Goal: Task Accomplishment & Management: Use online tool/utility

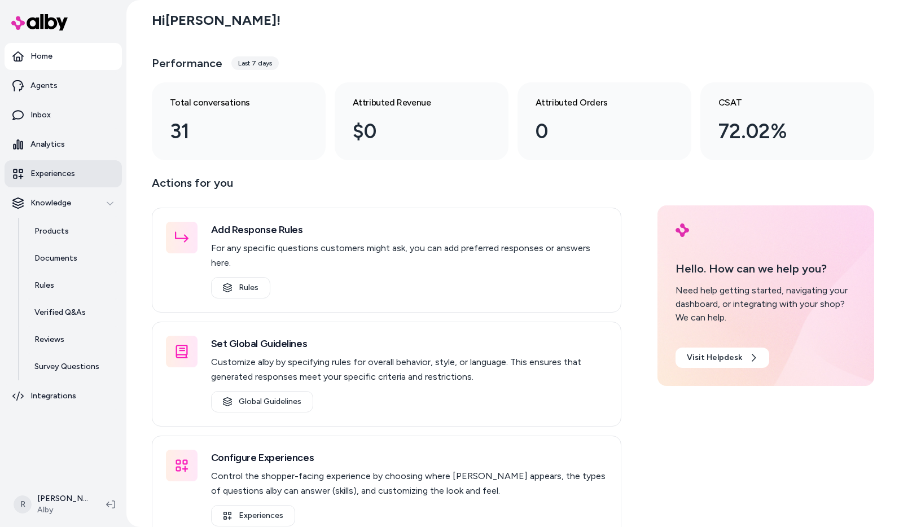
click at [66, 182] on link "Experiences" at bounding box center [63, 173] width 117 height 27
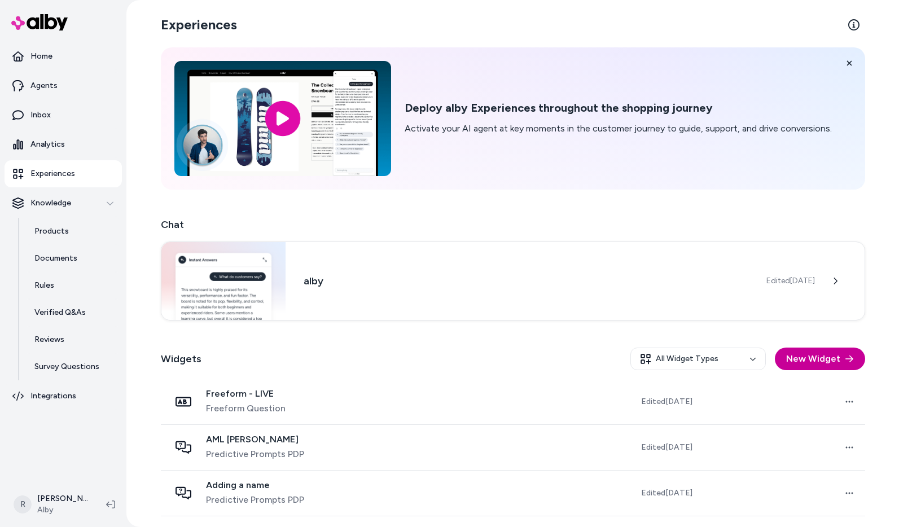
click at [830, 360] on button "New Widget" at bounding box center [820, 359] width 90 height 23
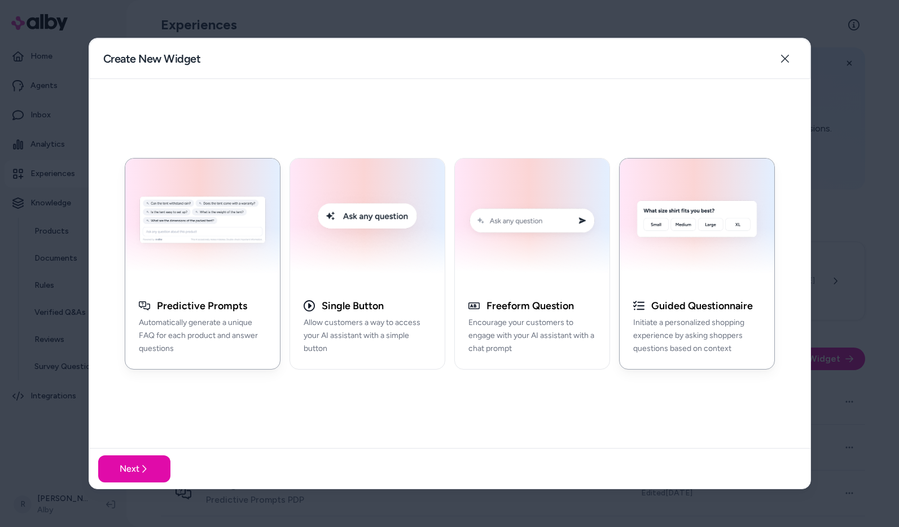
click at [624, 226] on div "button" at bounding box center [696, 222] width 155 height 127
drag, startPoint x: 703, startPoint y: 332, endPoint x: 654, endPoint y: 355, distance: 53.7
click at [704, 332] on p "Initiate a personalized shopping experience by asking shoppers questions based …" at bounding box center [696, 335] width 127 height 38
click at [127, 463] on button "Next" at bounding box center [134, 468] width 72 height 27
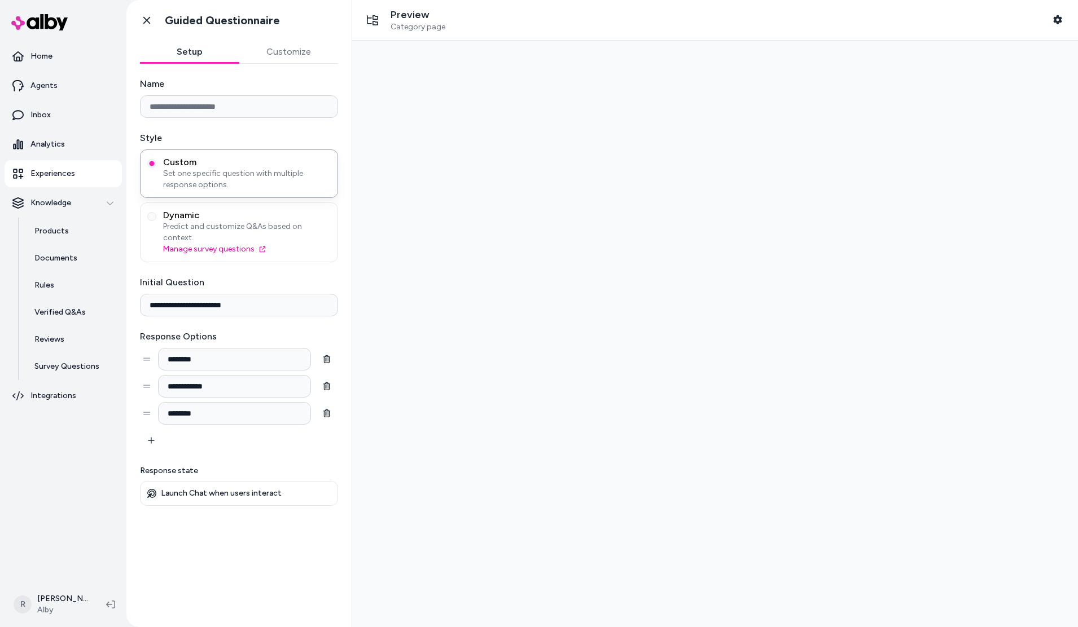
click at [507, 201] on div at bounding box center [714, 334] width 707 height 569
click at [537, 247] on div at bounding box center [714, 334] width 707 height 569
click at [266, 232] on span "Predict and customize Q&As based on context." at bounding box center [247, 232] width 168 height 23
click at [156, 221] on button "Dynamic Predict and customize Q&As based on context. Manage survey questions" at bounding box center [151, 216] width 9 height 9
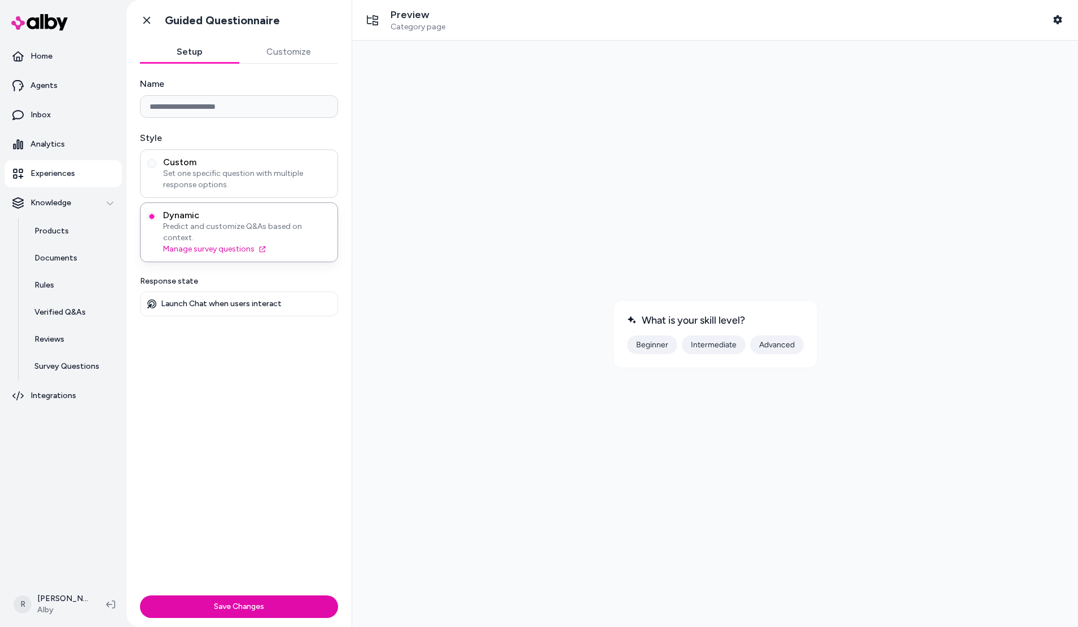
click at [274, 190] on div "Custom Set one specific question with multiple response options." at bounding box center [239, 173] width 198 height 49
click at [272, 178] on span "Set one specific question with multiple response options." at bounding box center [247, 179] width 168 height 23
click at [156, 168] on button "Custom Set one specific question with multiple response options." at bounding box center [151, 163] width 9 height 9
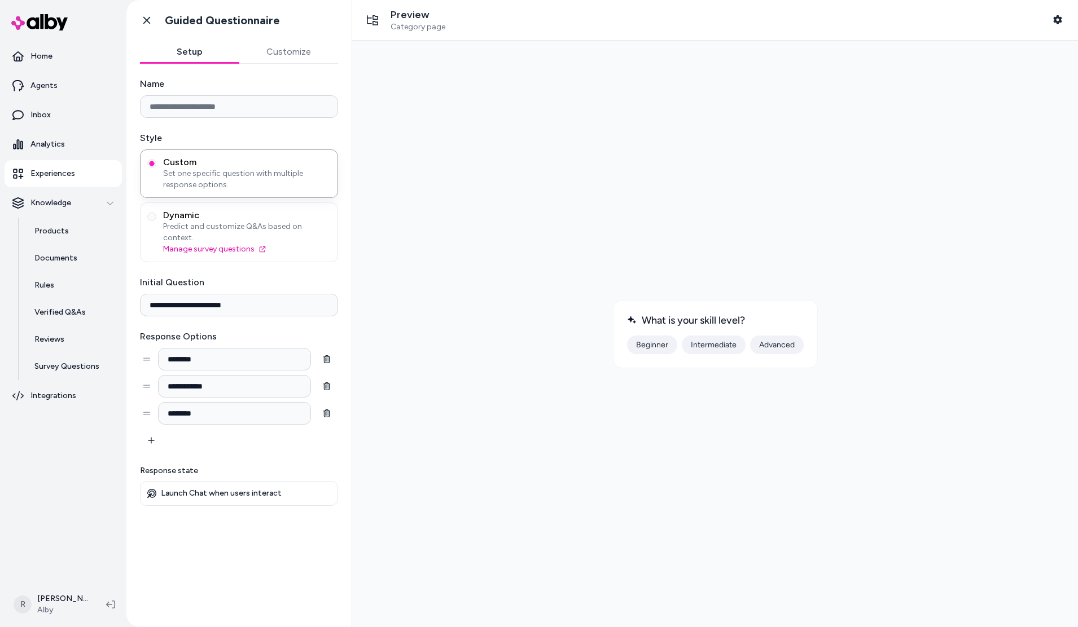
click at [483, 384] on div at bounding box center [714, 334] width 707 height 569
click at [159, 20] on div "Go back Guided Questionnaire" at bounding box center [207, 20] width 144 height 23
click at [148, 17] on icon at bounding box center [146, 20] width 11 height 11
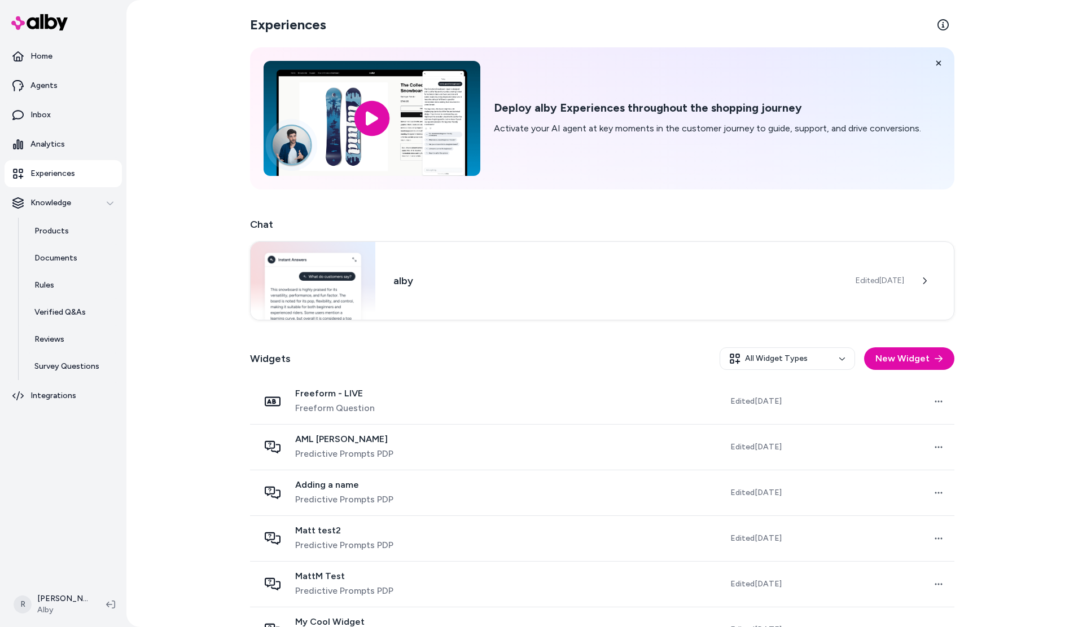
scroll to position [2, 0]
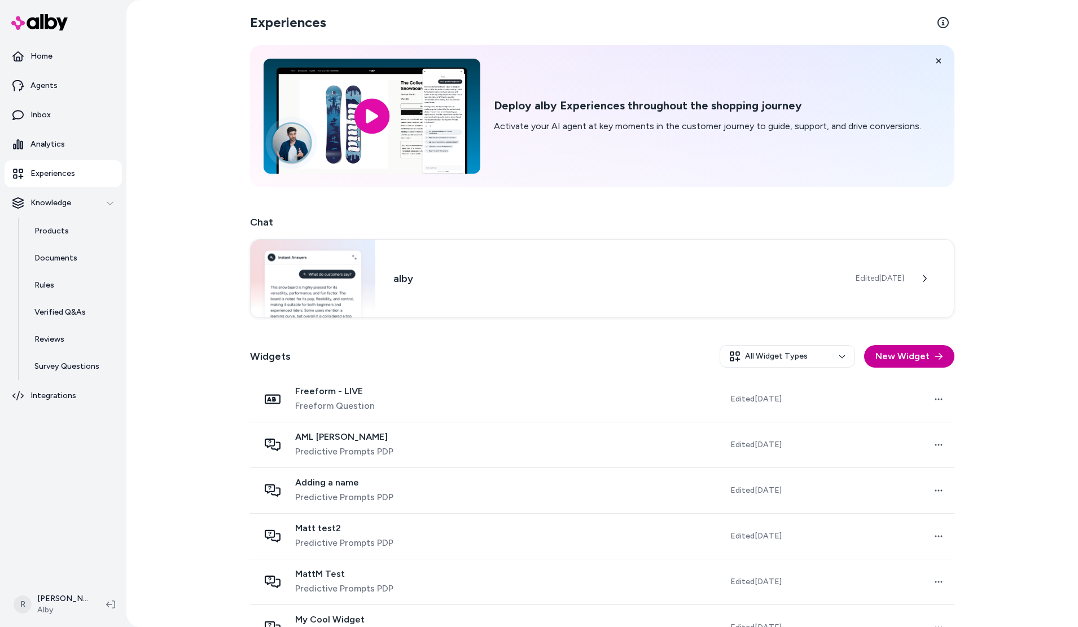
click at [898, 357] on button "New Widget" at bounding box center [909, 356] width 90 height 23
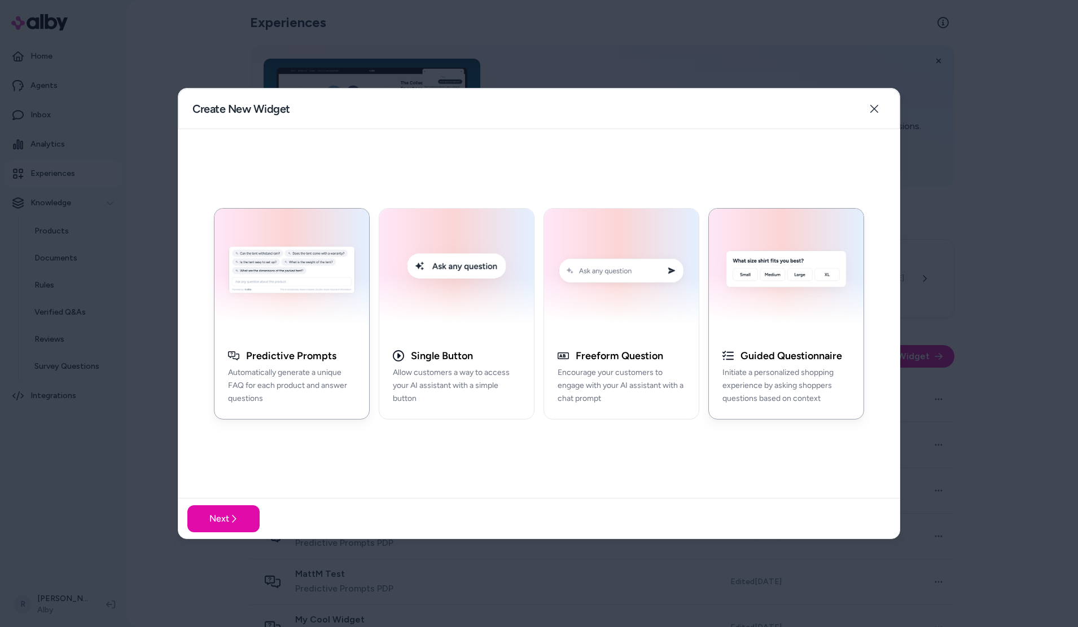
click at [798, 362] on h3 "Guided Questionnaire" at bounding box center [791, 356] width 102 height 13
click at [214, 524] on button "Next" at bounding box center [223, 518] width 72 height 27
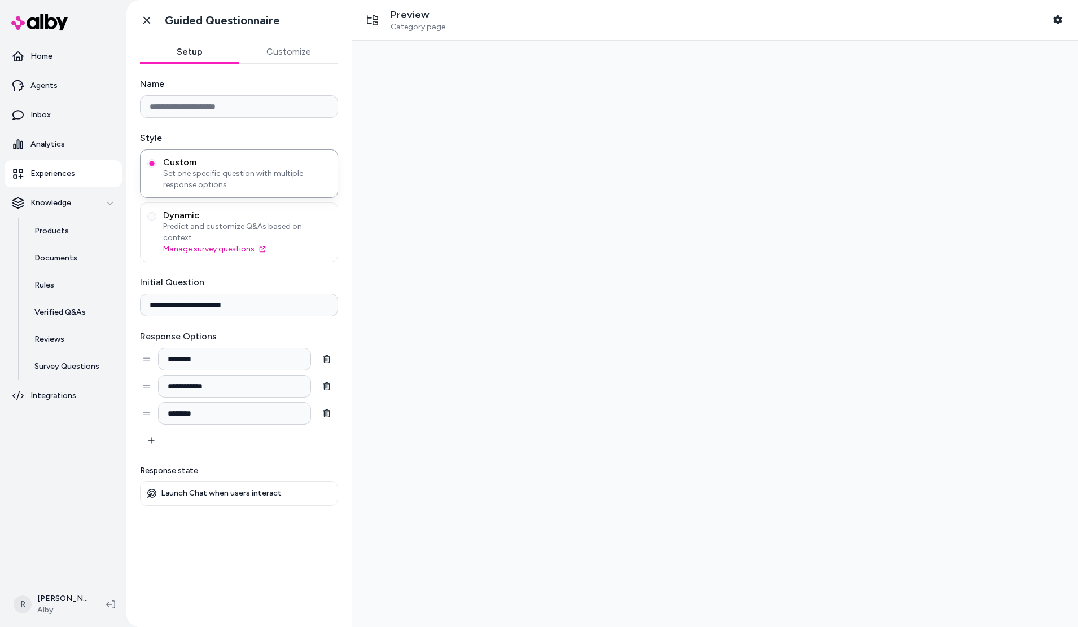
click at [279, 37] on div "Go back Guided Questionnaire" at bounding box center [238, 20] width 225 height 41
click at [280, 49] on button "Customize" at bounding box center [288, 52] width 99 height 23
click at [192, 50] on button "Setup" at bounding box center [189, 52] width 99 height 23
click at [301, 54] on button "Customize" at bounding box center [288, 52] width 99 height 23
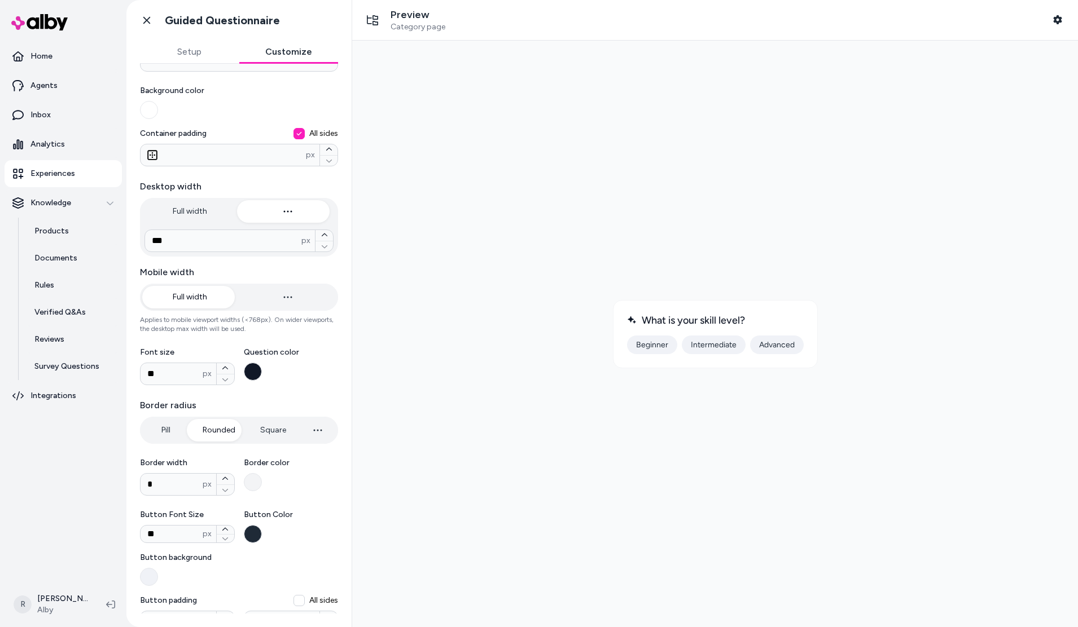
scroll to position [188, 0]
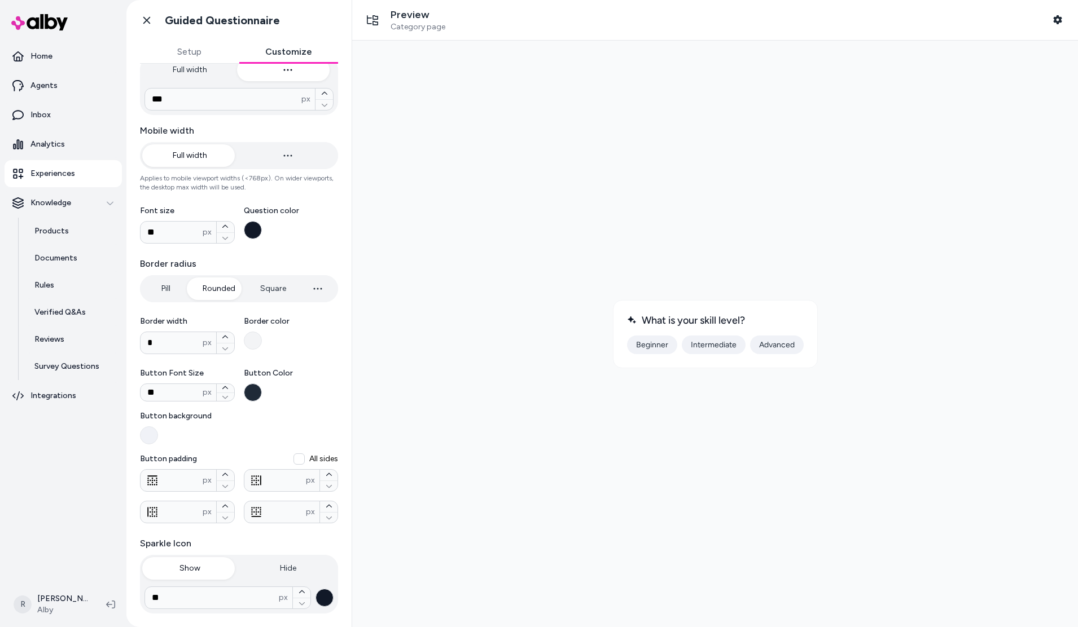
click at [304, 418] on span "Button background" at bounding box center [239, 416] width 198 height 11
click at [158, 426] on button "Button background" at bounding box center [149, 435] width 18 height 18
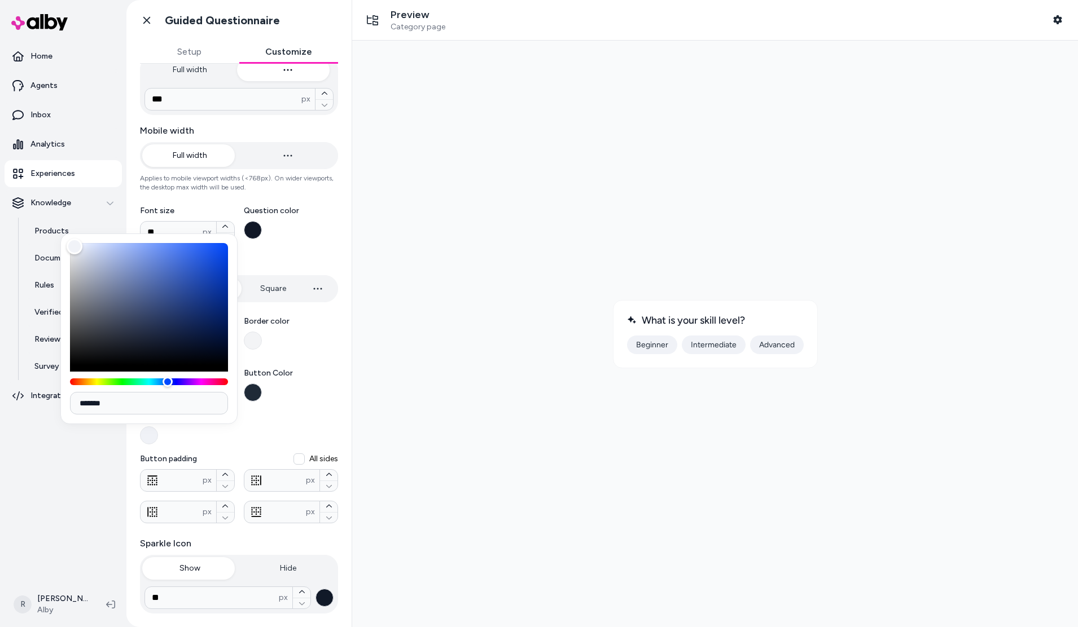
click at [304, 418] on span "Button background" at bounding box center [239, 416] width 198 height 11
click at [158, 426] on button "Button background" at bounding box center [149, 435] width 18 height 18
click at [304, 417] on span "Button background" at bounding box center [239, 416] width 198 height 11
click at [158, 426] on button "Button background" at bounding box center [149, 435] width 18 height 18
click at [304, 417] on span "Button background" at bounding box center [239, 416] width 198 height 11
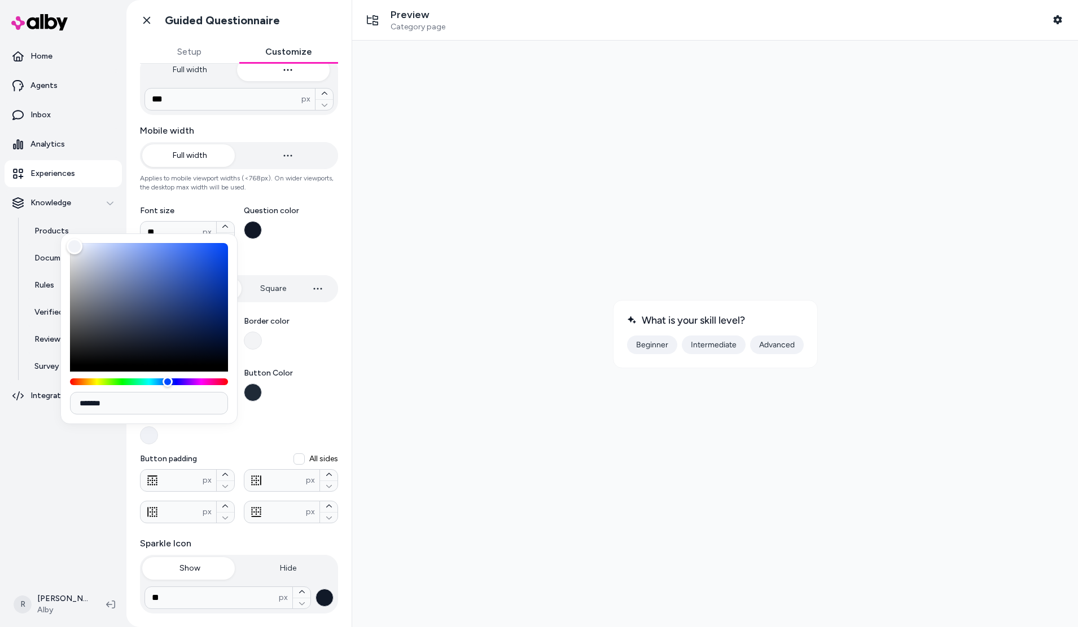
click at [158, 426] on button "Button background" at bounding box center [149, 435] width 18 height 18
click at [460, 436] on div at bounding box center [714, 334] width 707 height 569
drag, startPoint x: 452, startPoint y: 428, endPoint x: 407, endPoint y: 439, distance: 46.9
click at [452, 428] on div at bounding box center [714, 334] width 707 height 569
click at [238, 441] on div at bounding box center [239, 435] width 198 height 18
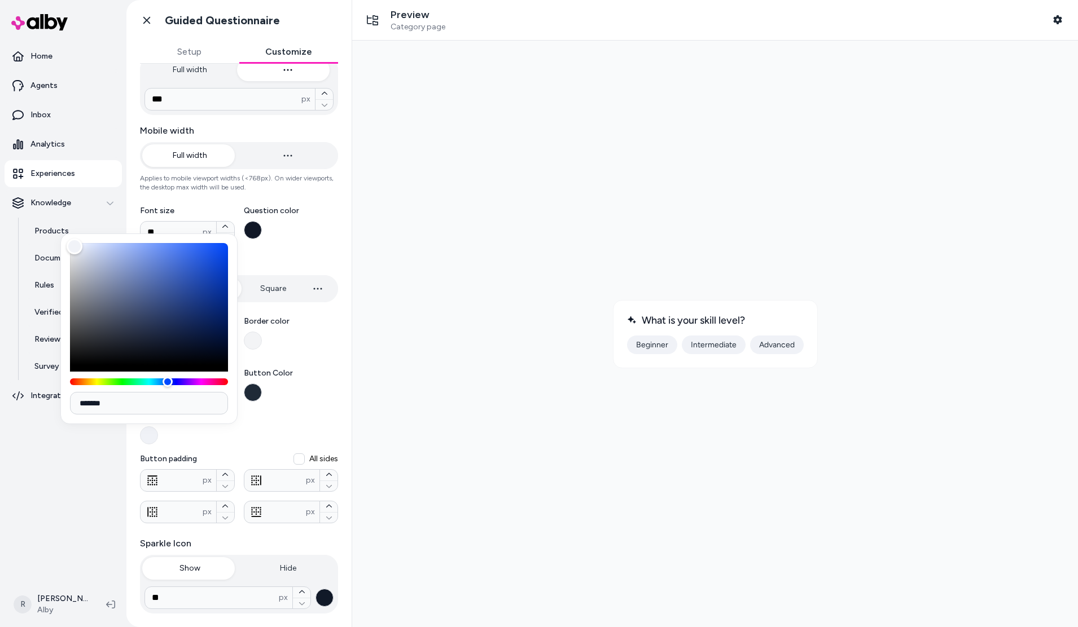
click at [158, 441] on button "Button background" at bounding box center [149, 435] width 18 height 18
drag, startPoint x: 472, startPoint y: 443, endPoint x: 354, endPoint y: 444, distance: 117.3
click at [471, 443] on div at bounding box center [714, 334] width 707 height 569
click at [342, 442] on div "**********" at bounding box center [238, 339] width 225 height 550
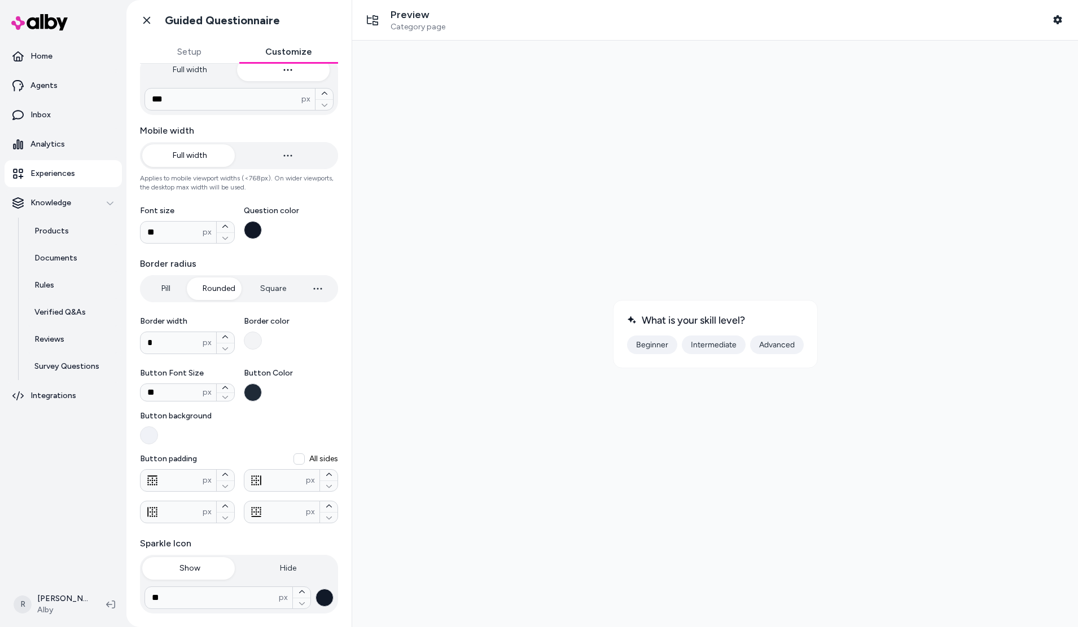
click at [174, 437] on div at bounding box center [239, 435] width 198 height 18
click at [158, 437] on button "Button background" at bounding box center [149, 435] width 18 height 18
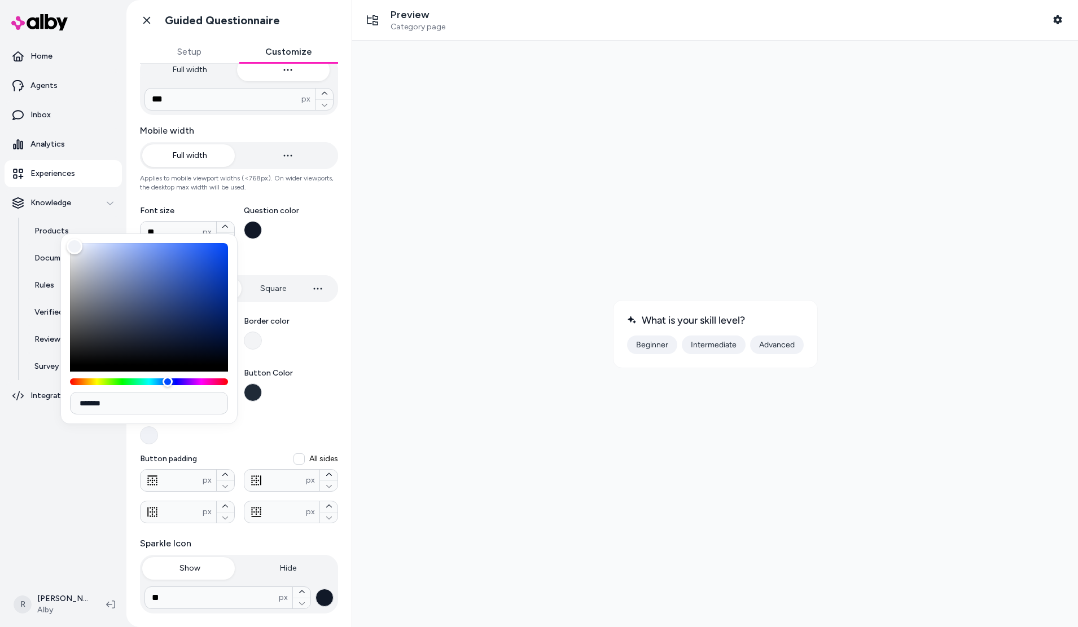
click at [174, 436] on div at bounding box center [239, 435] width 198 height 18
click at [158, 436] on button "Button background" at bounding box center [149, 435] width 18 height 18
click at [259, 412] on span "Button background" at bounding box center [239, 416] width 198 height 11
click at [158, 426] on button "Button background" at bounding box center [149, 435] width 18 height 18
click at [253, 417] on span "Button background" at bounding box center [239, 416] width 198 height 11
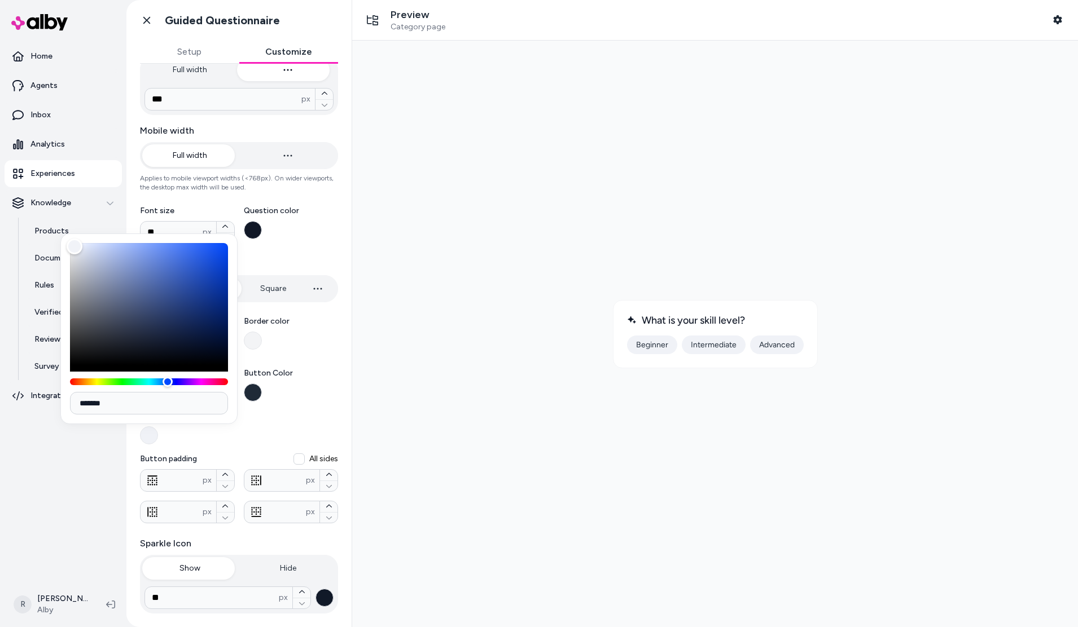
click at [158, 426] on button "Button background" at bounding box center [149, 435] width 18 height 18
click at [252, 425] on label "Button background" at bounding box center [239, 428] width 198 height 34
click at [158, 426] on button "Button background" at bounding box center [149, 435] width 18 height 18
click at [252, 429] on div at bounding box center [239, 435] width 198 height 18
click at [158, 429] on button "Button background" at bounding box center [149, 435] width 18 height 18
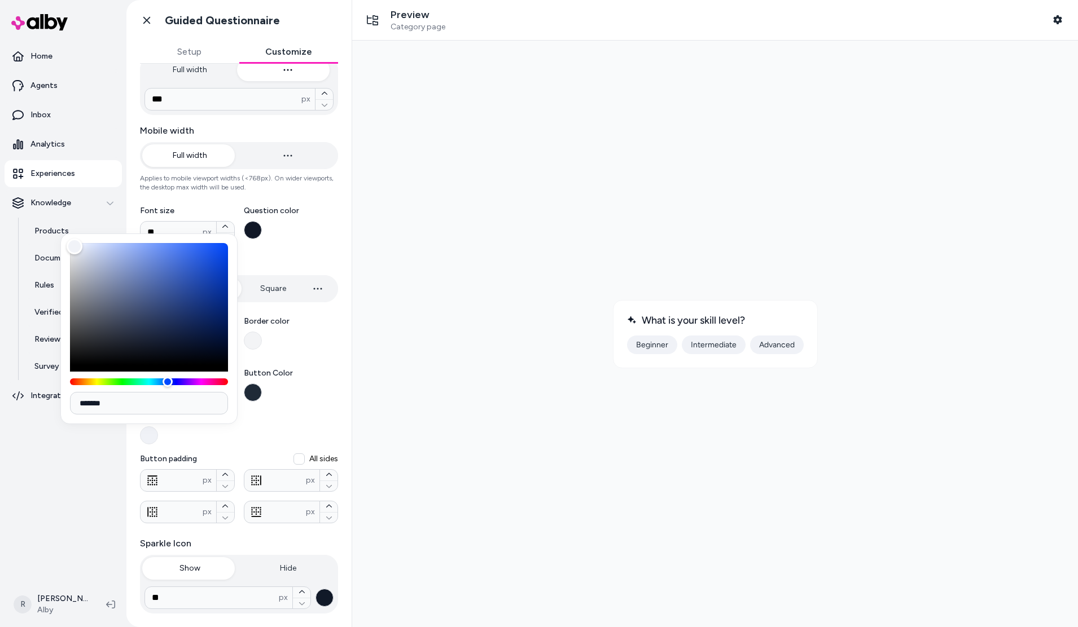
click at [216, 437] on div at bounding box center [239, 435] width 198 height 18
click at [158, 437] on button "Button background" at bounding box center [149, 435] width 18 height 18
click at [438, 430] on div at bounding box center [714, 334] width 707 height 569
drag, startPoint x: 423, startPoint y: 228, endPoint x: 695, endPoint y: 273, distance: 276.1
click at [423, 228] on div at bounding box center [714, 334] width 707 height 569
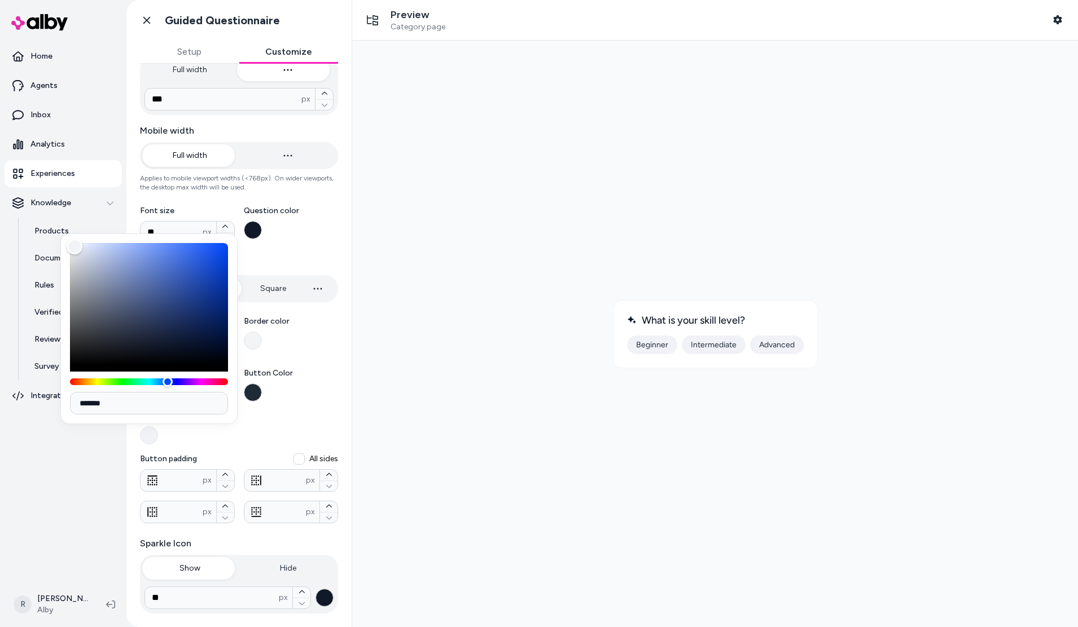
click at [131, 213] on div "**********" at bounding box center [238, 151] width 225 height 550
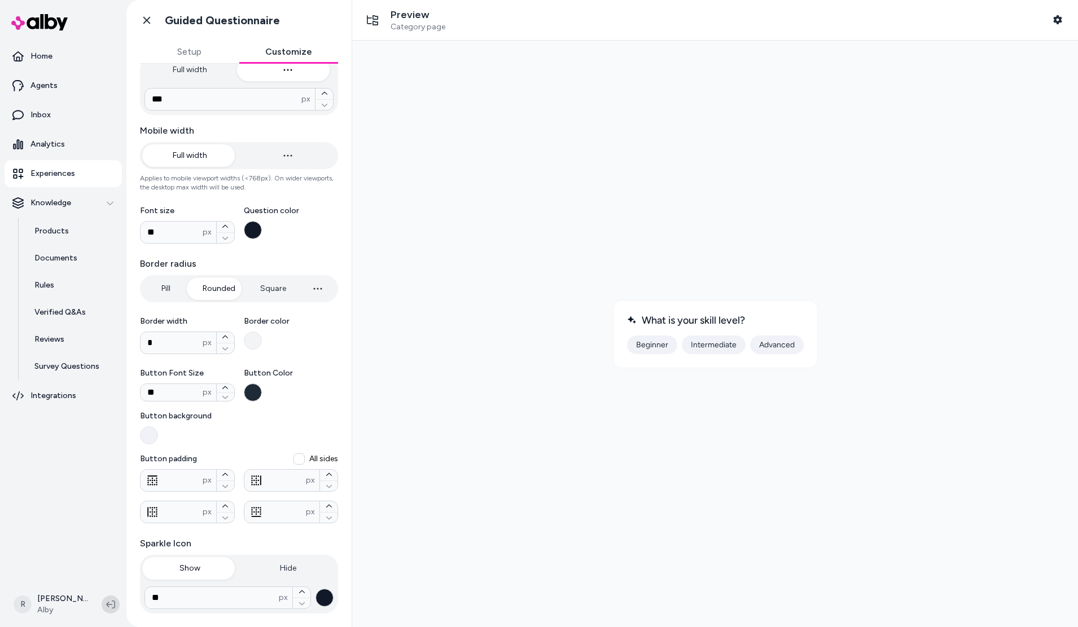
click at [111, 526] on icon at bounding box center [110, 604] width 9 height 9
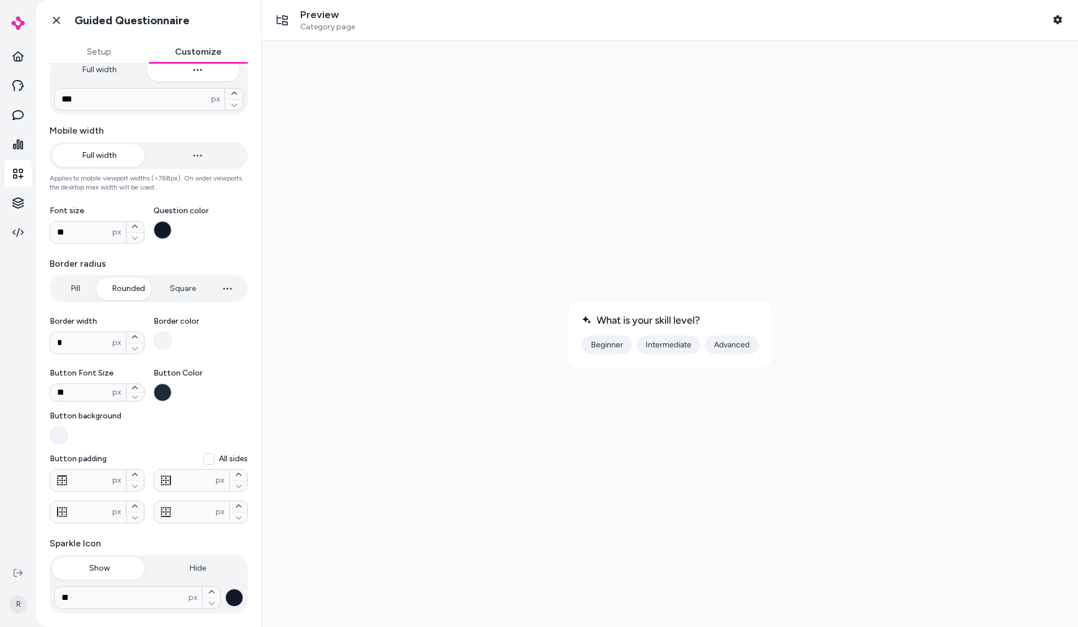
scroll to position [0, 0]
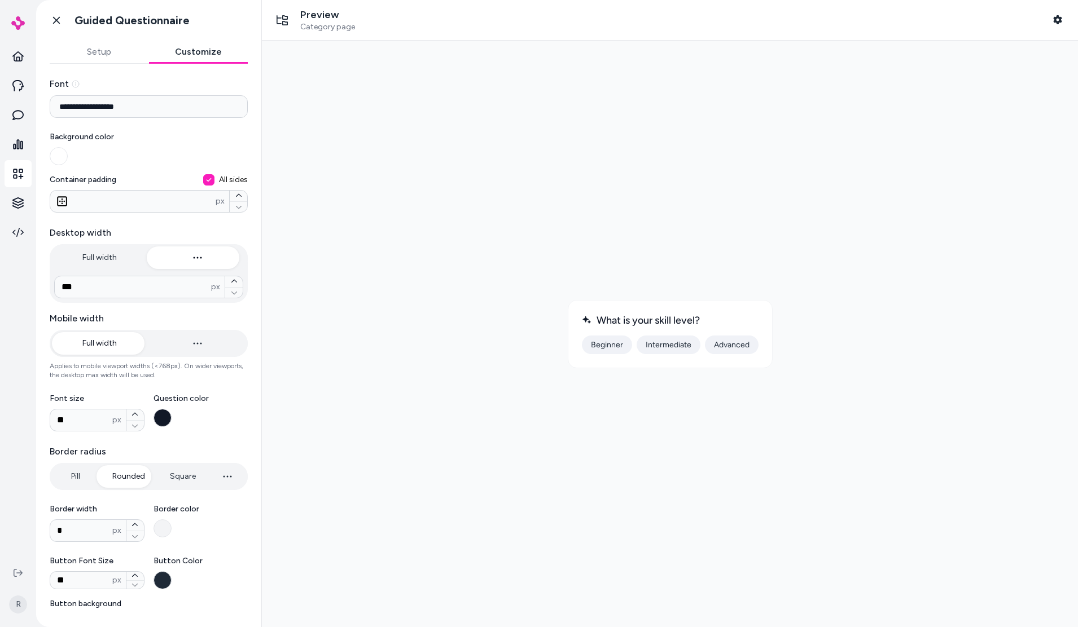
click at [113, 112] on input "**********" at bounding box center [149, 106] width 198 height 23
click at [401, 139] on div at bounding box center [670, 334] width 798 height 569
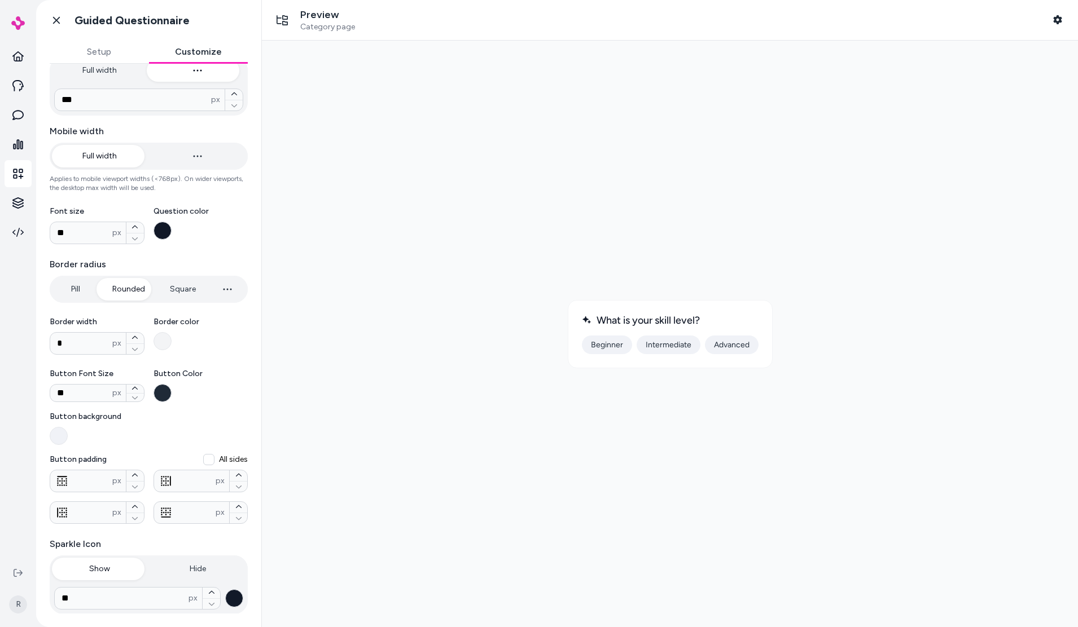
scroll to position [188, 0]
click at [198, 526] on button "Hide" at bounding box center [198, 568] width 96 height 23
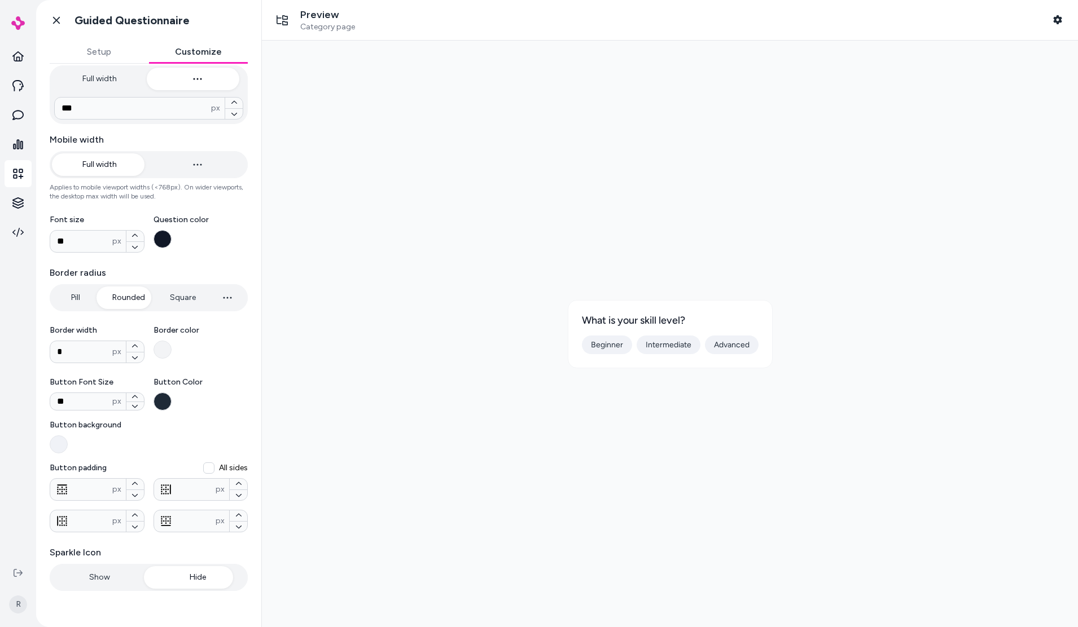
click at [93, 526] on button "Show" at bounding box center [100, 577] width 96 height 23
click at [227, 526] on button "Hide" at bounding box center [198, 577] width 96 height 23
click at [92, 526] on button "Show" at bounding box center [100, 577] width 96 height 23
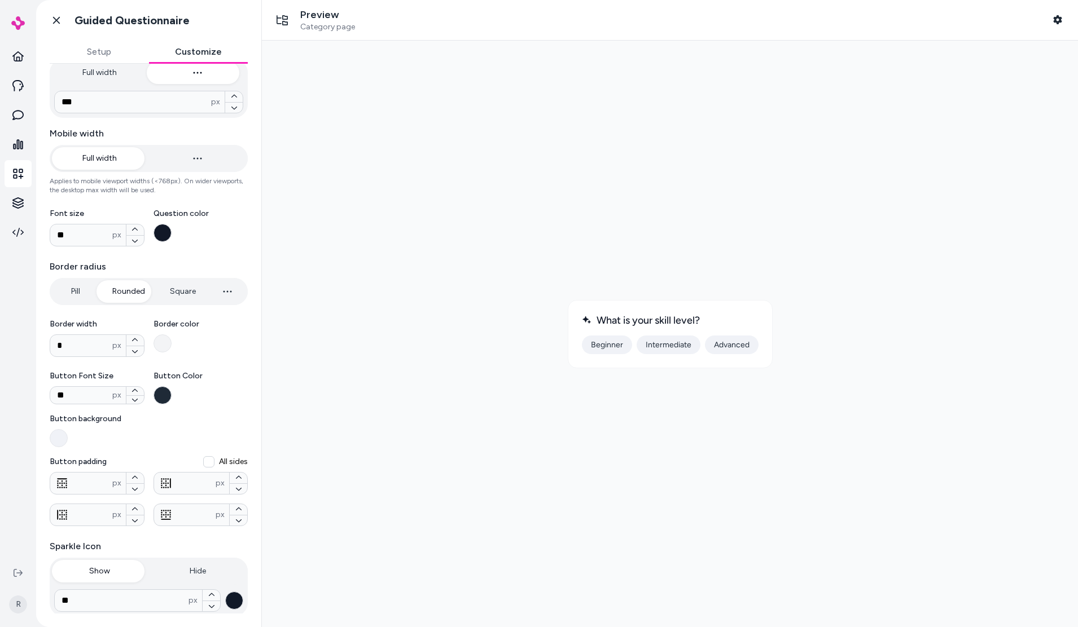
scroll to position [188, 0]
click at [75, 291] on button "Pill" at bounding box center [75, 289] width 47 height 23
click at [128, 289] on button "Rounded" at bounding box center [128, 289] width 55 height 23
click at [76, 288] on button "Pill" at bounding box center [75, 289] width 47 height 23
type input "**"
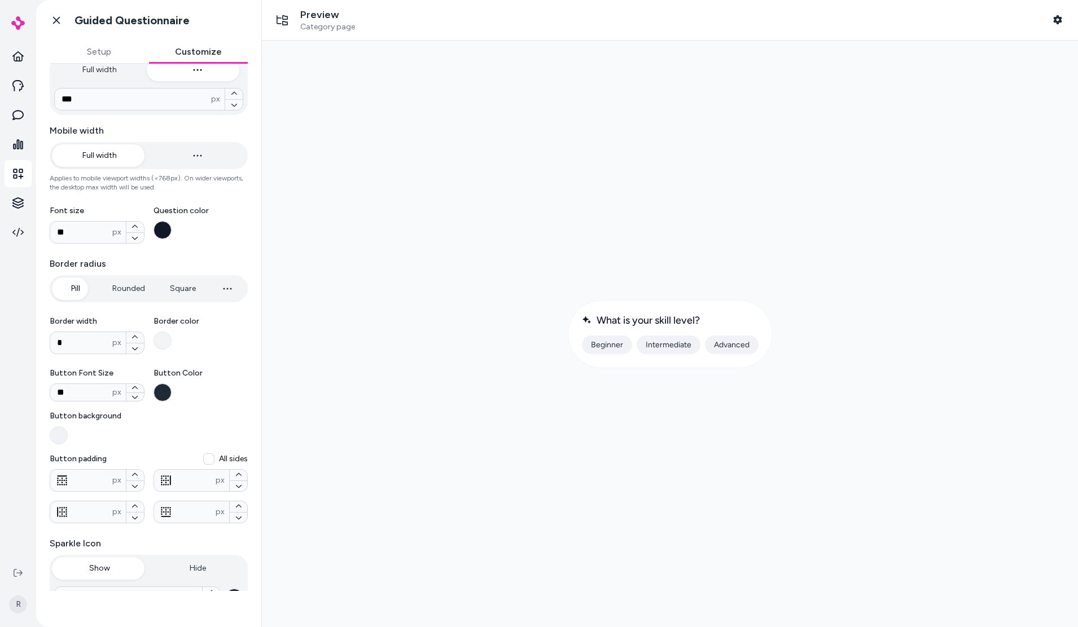
click at [118, 287] on button "Rounded" at bounding box center [128, 289] width 55 height 23
click at [506, 366] on div at bounding box center [670, 334] width 798 height 569
click at [750, 377] on div at bounding box center [670, 334] width 798 height 569
click at [348, 423] on div at bounding box center [670, 334] width 798 height 569
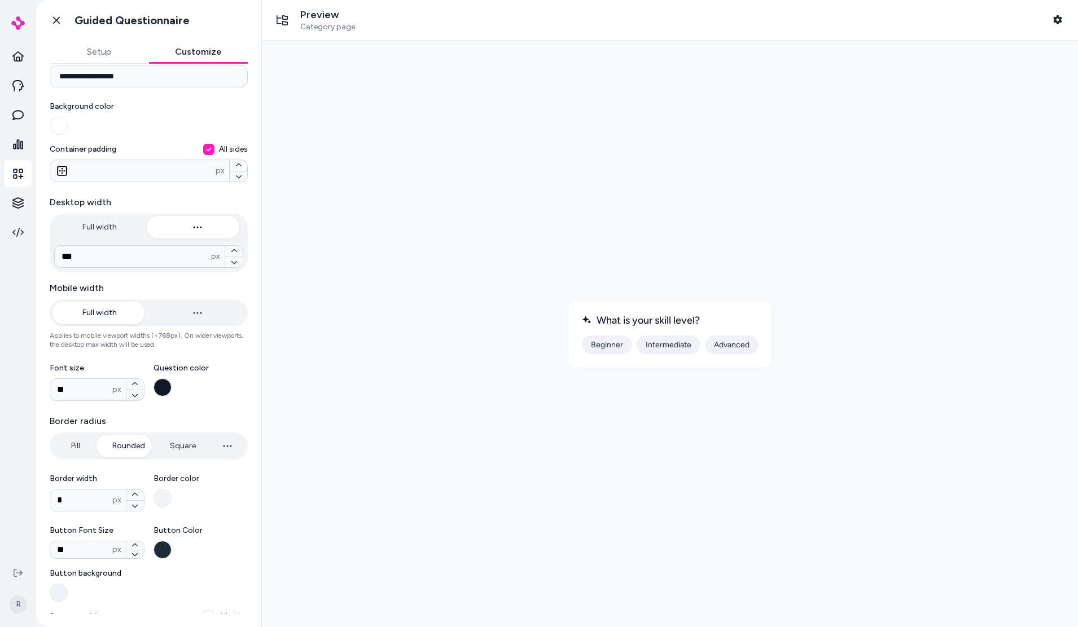
scroll to position [0, 0]
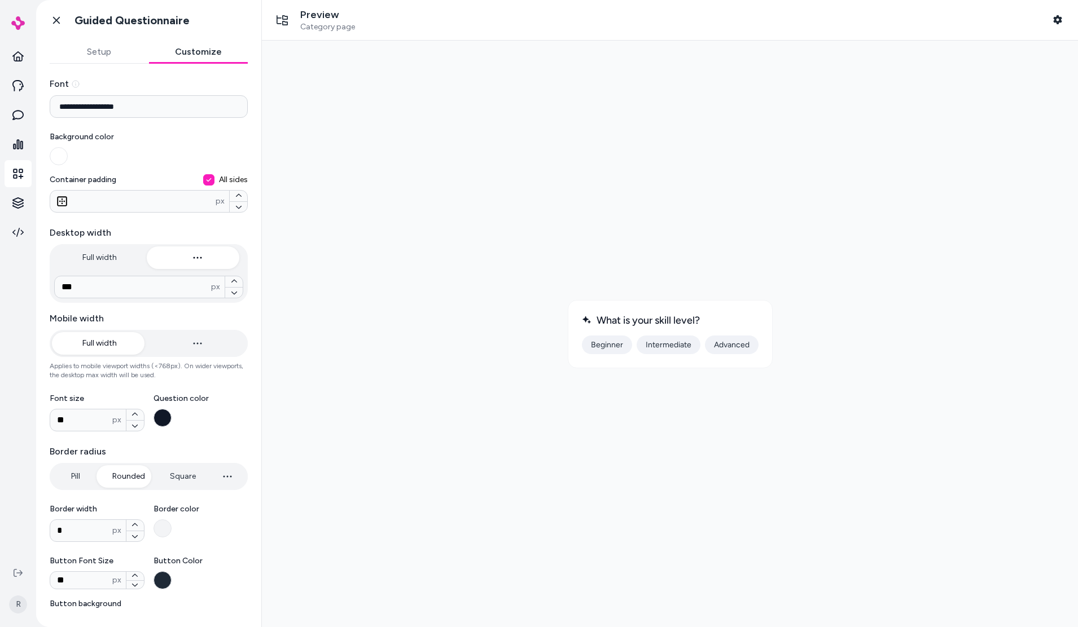
click at [613, 347] on button "Beginner" at bounding box center [607, 345] width 50 height 19
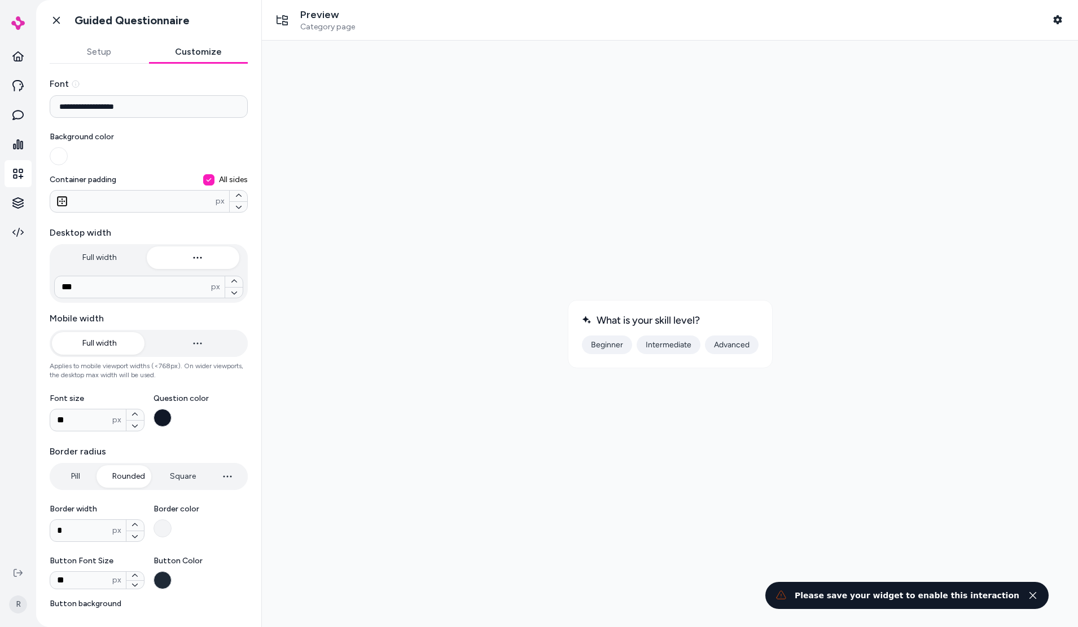
click at [898, 526] on icon "Close toast" at bounding box center [1032, 596] width 8 height 8
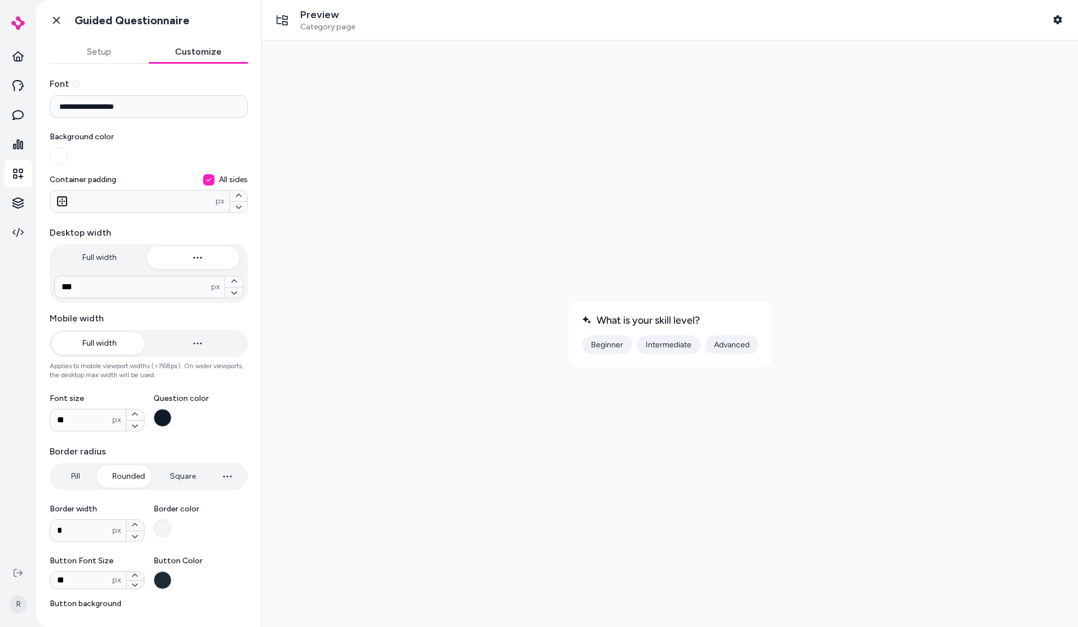
click at [614, 526] on div at bounding box center [670, 334] width 798 height 569
click at [59, 21] on icon at bounding box center [56, 20] width 11 height 11
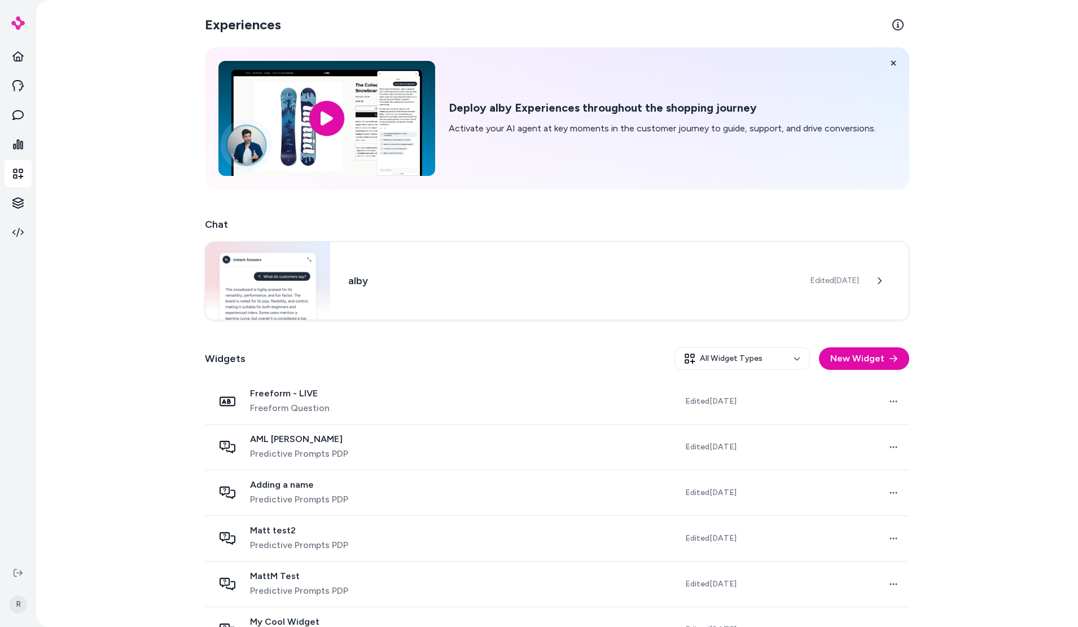
click at [457, 200] on div "Experiences Deploy alby Experiences throughout the shopping journey Activate yo…" at bounding box center [557, 399] width 722 height 799
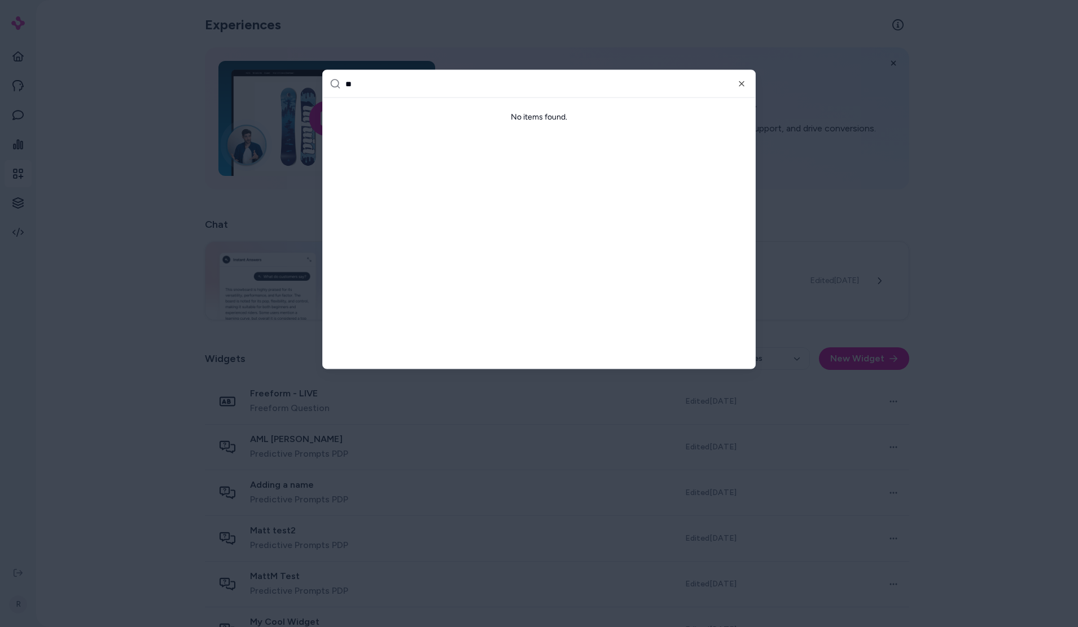
type input "*"
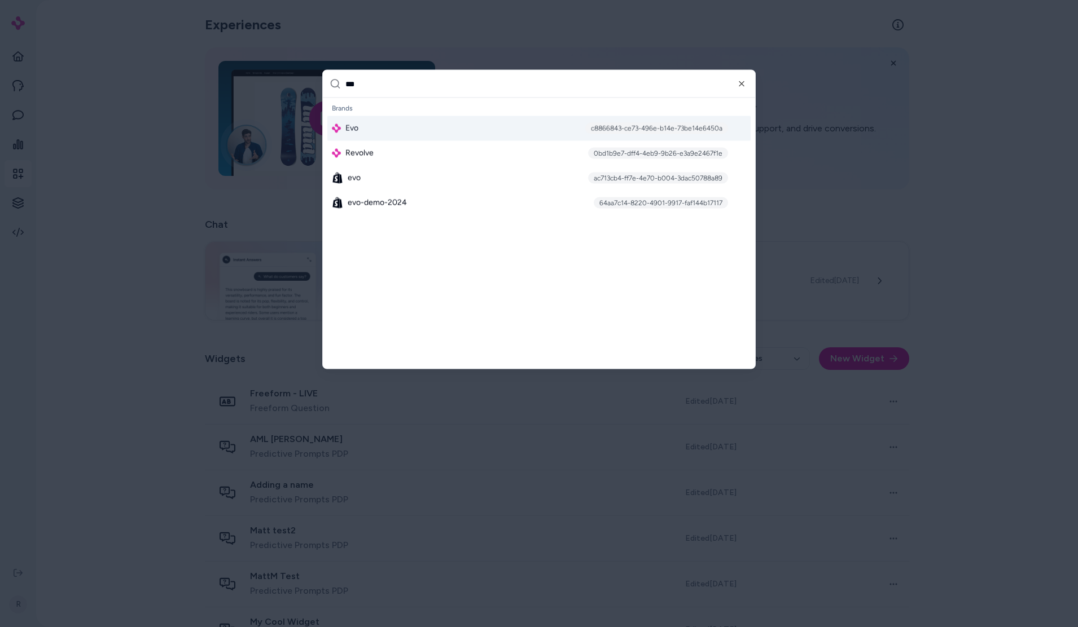
type input "***"
click at [395, 137] on div "Evo c8866843-ce73-496e-b14e-73be14e6450a" at bounding box center [538, 128] width 423 height 25
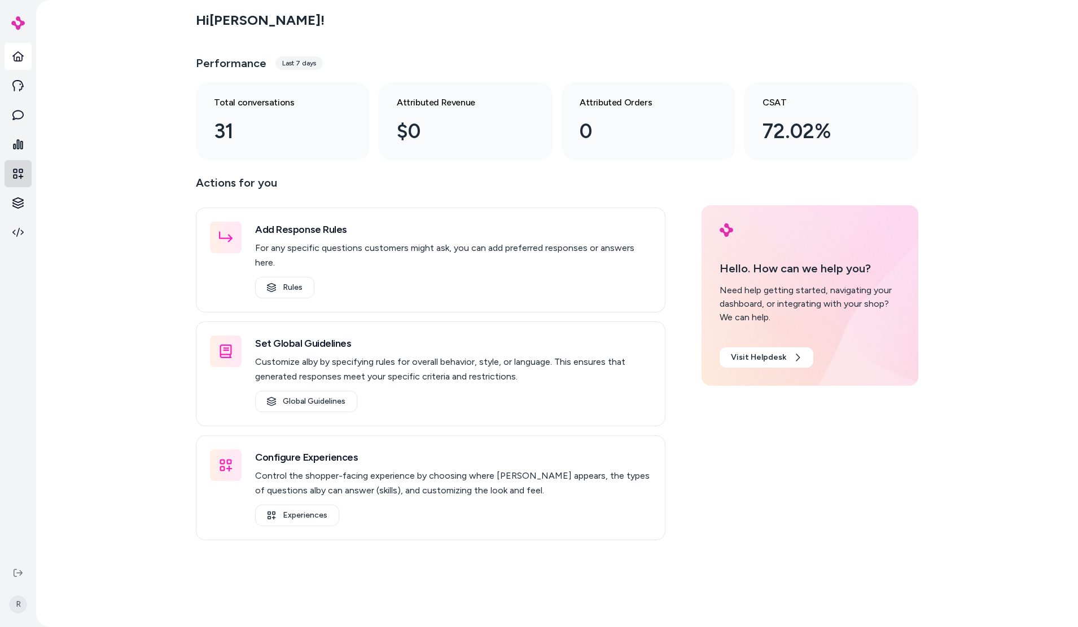
click at [30, 177] on link at bounding box center [18, 173] width 27 height 27
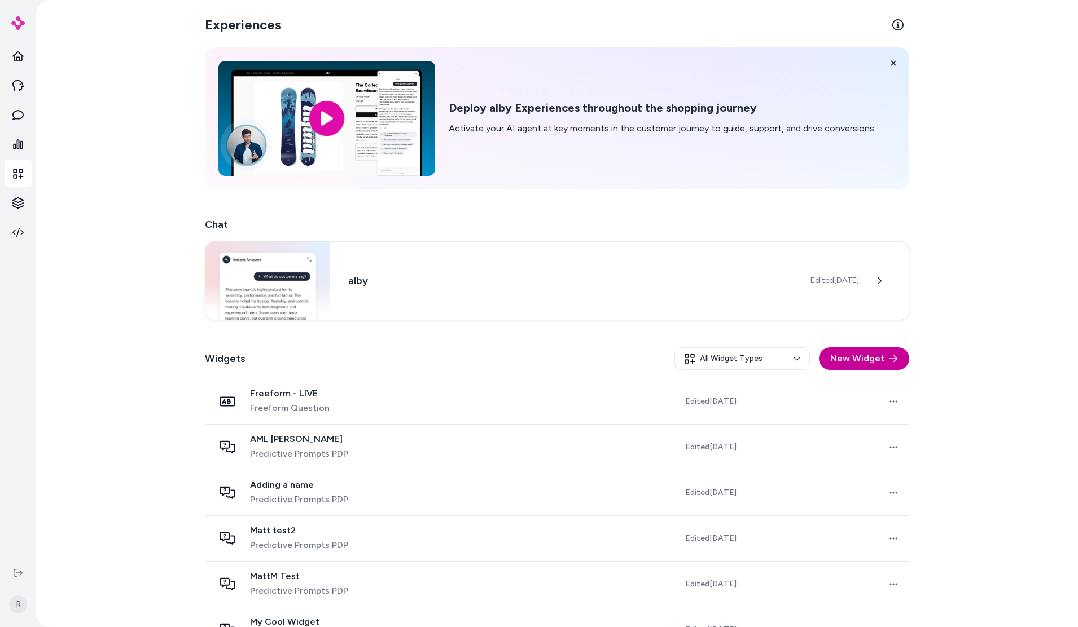
click at [877, 360] on button "New Widget" at bounding box center [864, 359] width 90 height 23
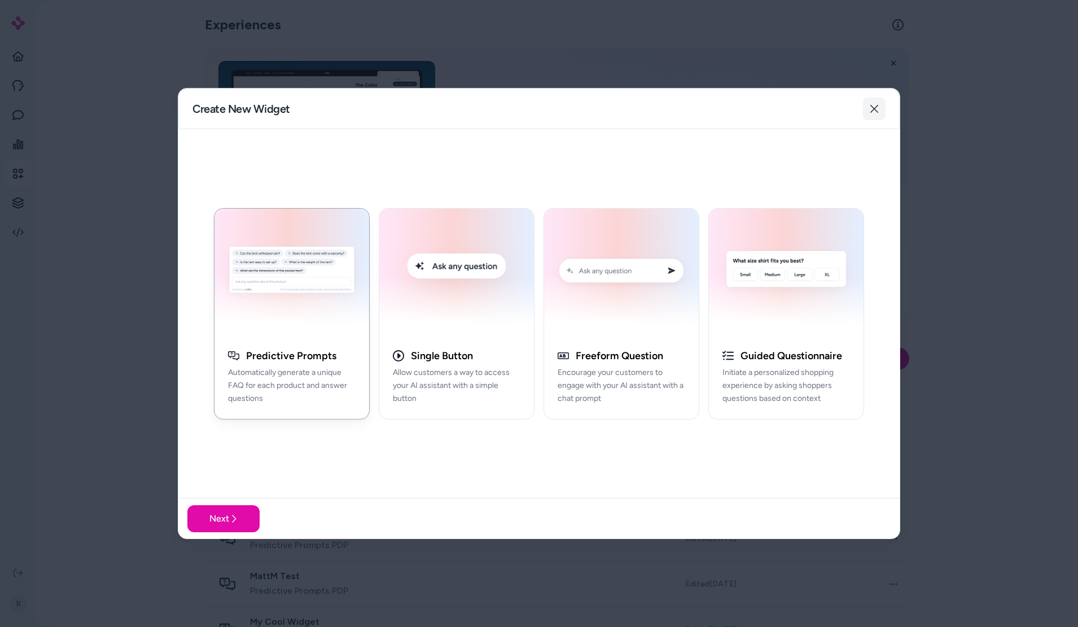
click at [874, 112] on icon "button" at bounding box center [873, 108] width 9 height 9
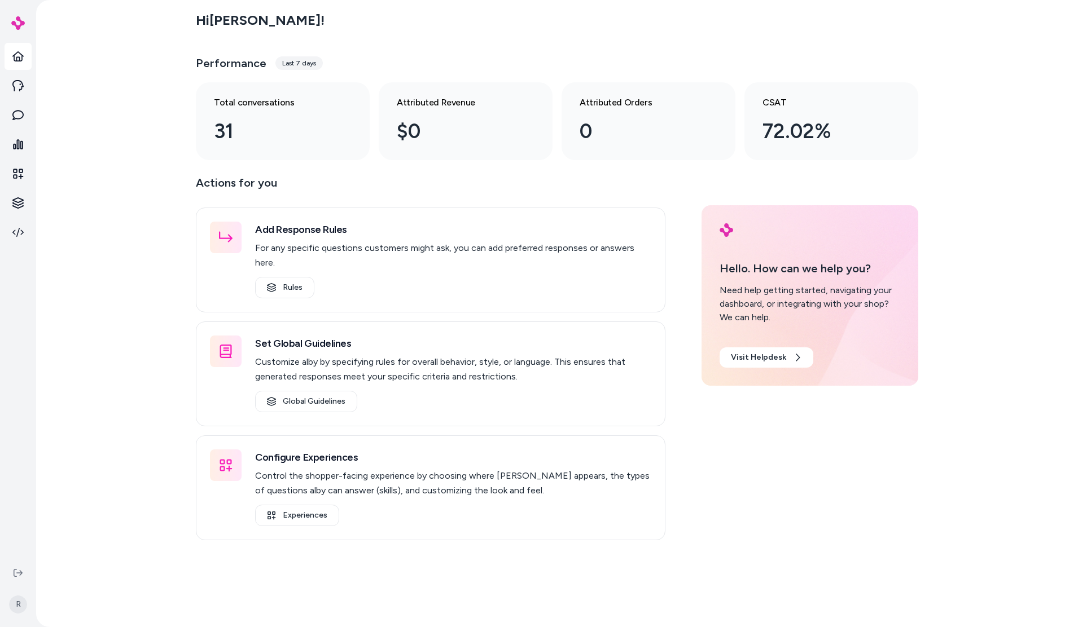
click at [16, 53] on icon at bounding box center [17, 56] width 11 height 10
click at [733, 553] on main "Hi [PERSON_NAME] ! Performance Last 7 days Total conversations 31 Attributed Re…" at bounding box center [557, 313] width 722 height 627
click at [863, 480] on div "Actions for you Add Response Rules For any specific questions customers might a…" at bounding box center [557, 357] width 722 height 367
click at [21, 174] on icon at bounding box center [18, 174] width 10 height 10
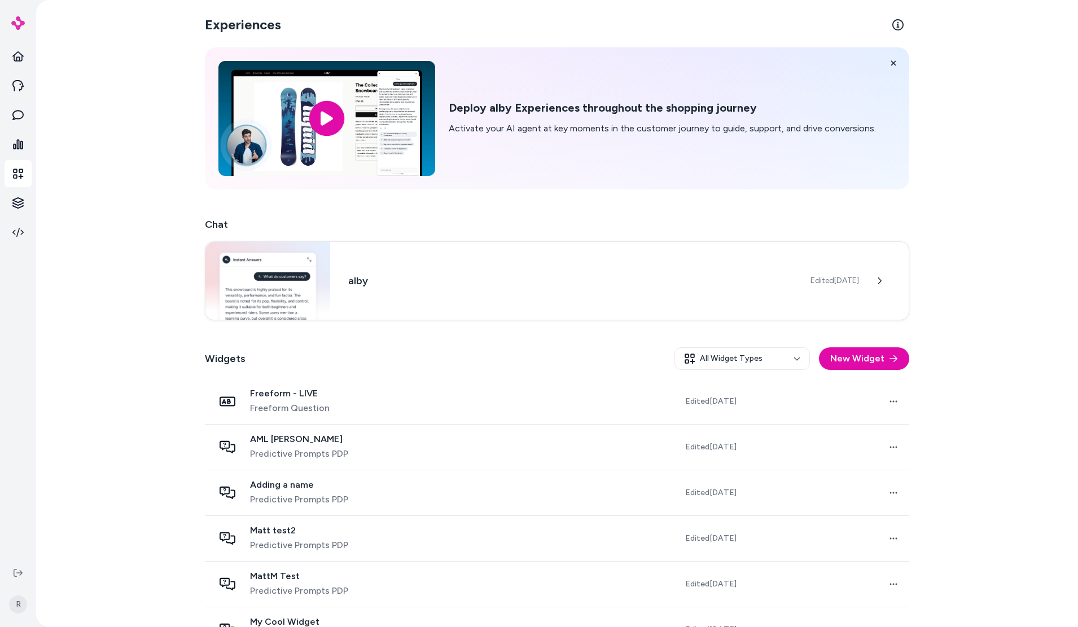
click at [514, 340] on div "Widgets All Widget Types New Widget" at bounding box center [557, 358] width 704 height 41
click at [858, 367] on button "New Widget" at bounding box center [864, 359] width 90 height 23
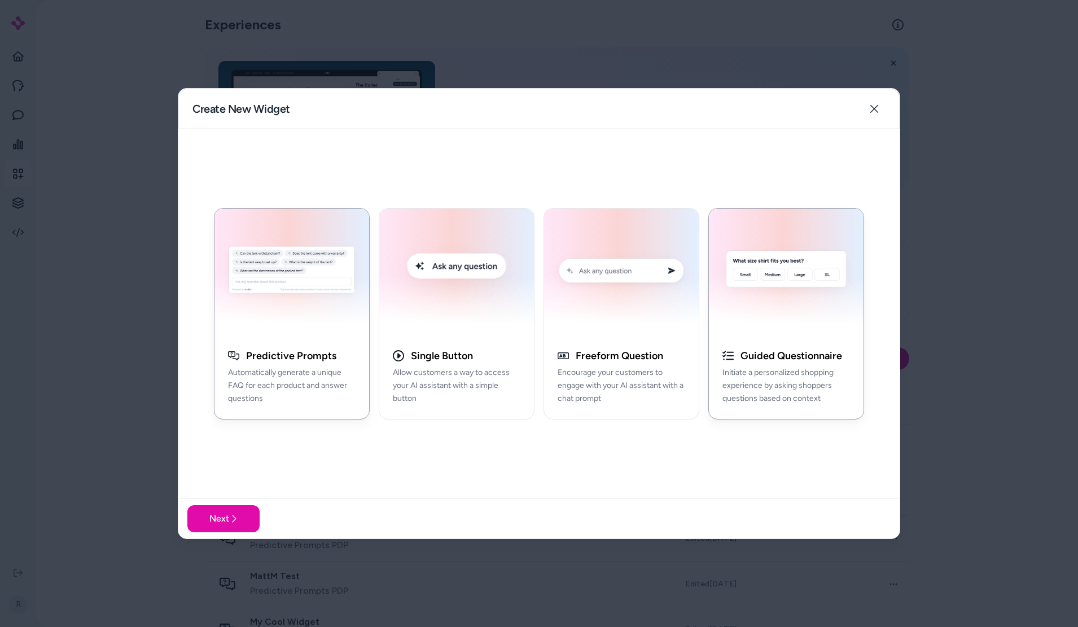
click at [847, 324] on img "button" at bounding box center [785, 273] width 141 height 114
click at [228, 517] on button "Next" at bounding box center [223, 518] width 72 height 27
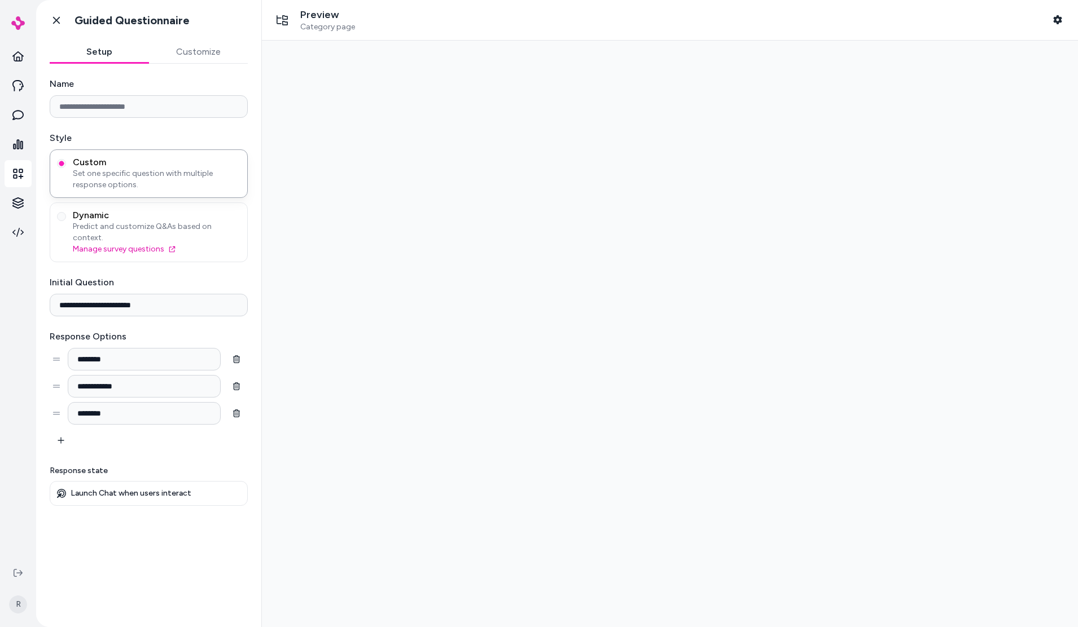
drag, startPoint x: 169, startPoint y: 98, endPoint x: 173, endPoint y: 104, distance: 7.7
click at [169, 99] on input "Name" at bounding box center [149, 106] width 198 height 23
drag, startPoint x: 191, startPoint y: 71, endPoint x: 194, endPoint y: 51, distance: 19.9
click at [191, 69] on div "**********" at bounding box center [148, 339] width 225 height 550
click at [194, 49] on button "Customize" at bounding box center [198, 52] width 99 height 23
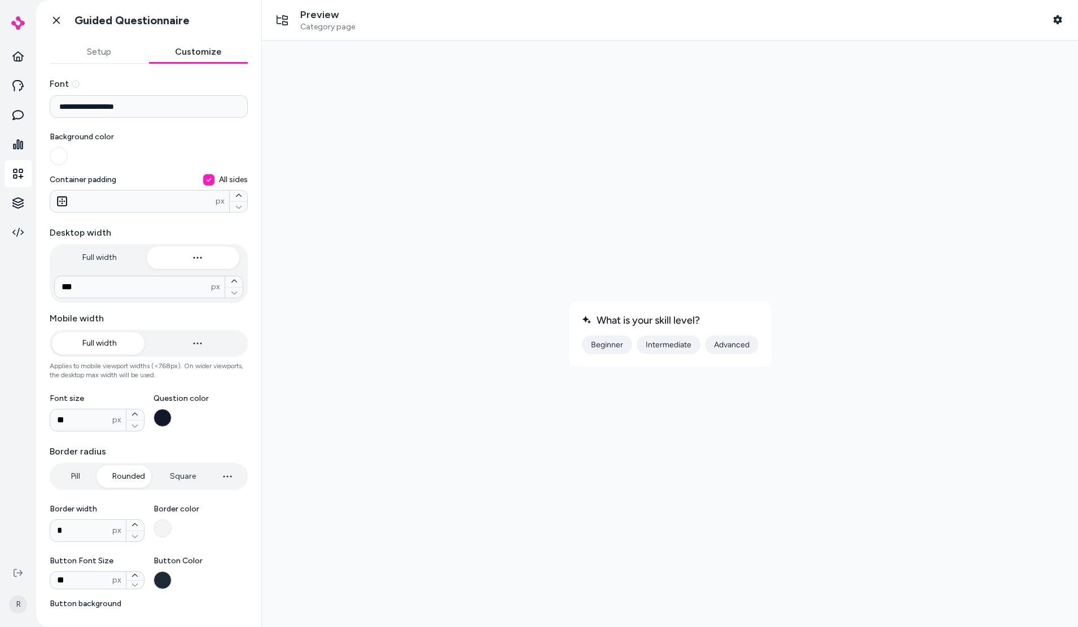
click at [105, 257] on button "Full width" at bounding box center [100, 258] width 96 height 23
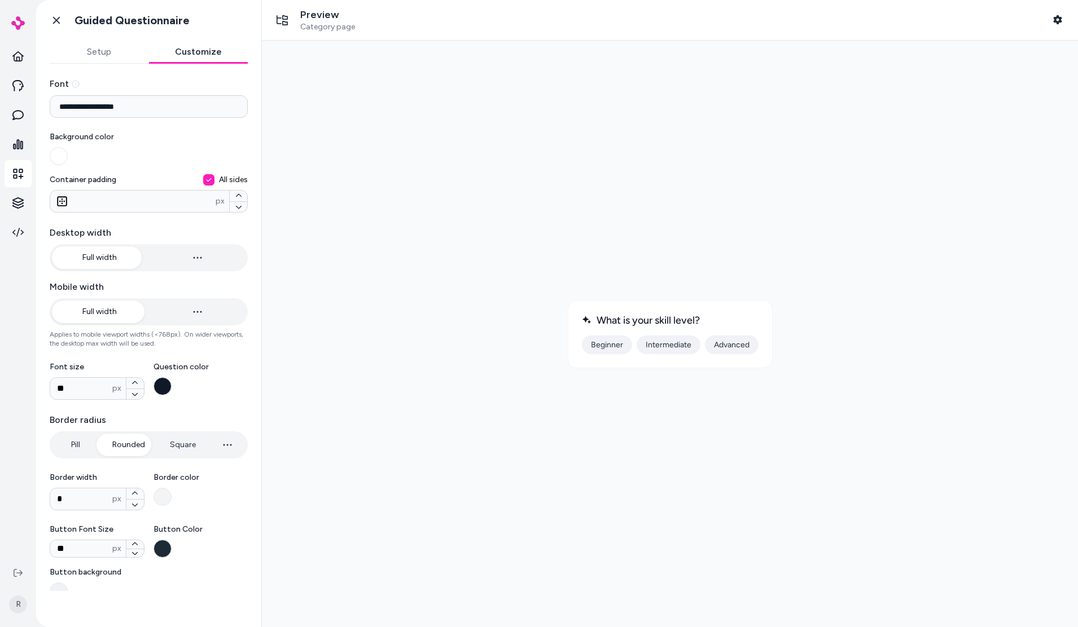
type input "***"
click at [212, 262] on button "button" at bounding box center [198, 258] width 96 height 23
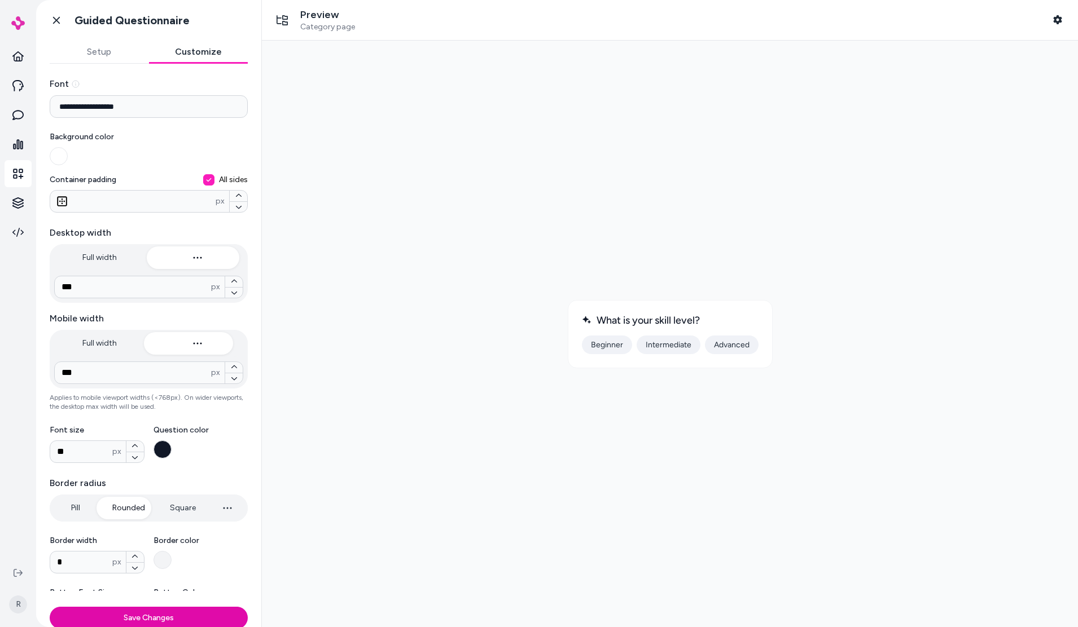
click at [194, 349] on icon "button" at bounding box center [198, 344] width 14 height 14
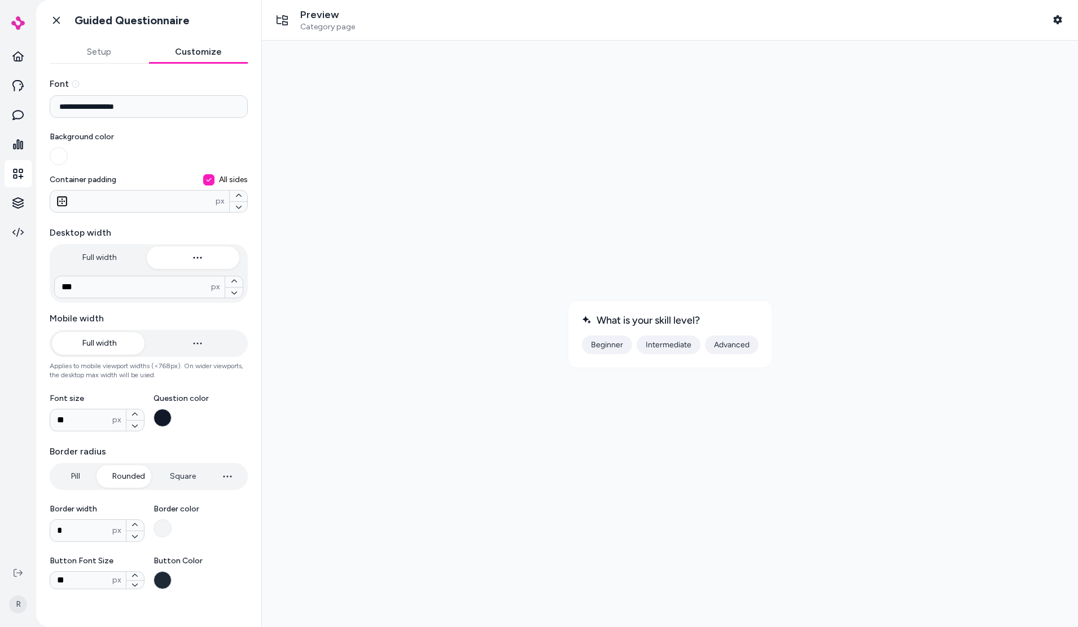
click at [115, 344] on button "Full width" at bounding box center [100, 343] width 96 height 23
click at [165, 344] on button "button" at bounding box center [198, 343] width 96 height 23
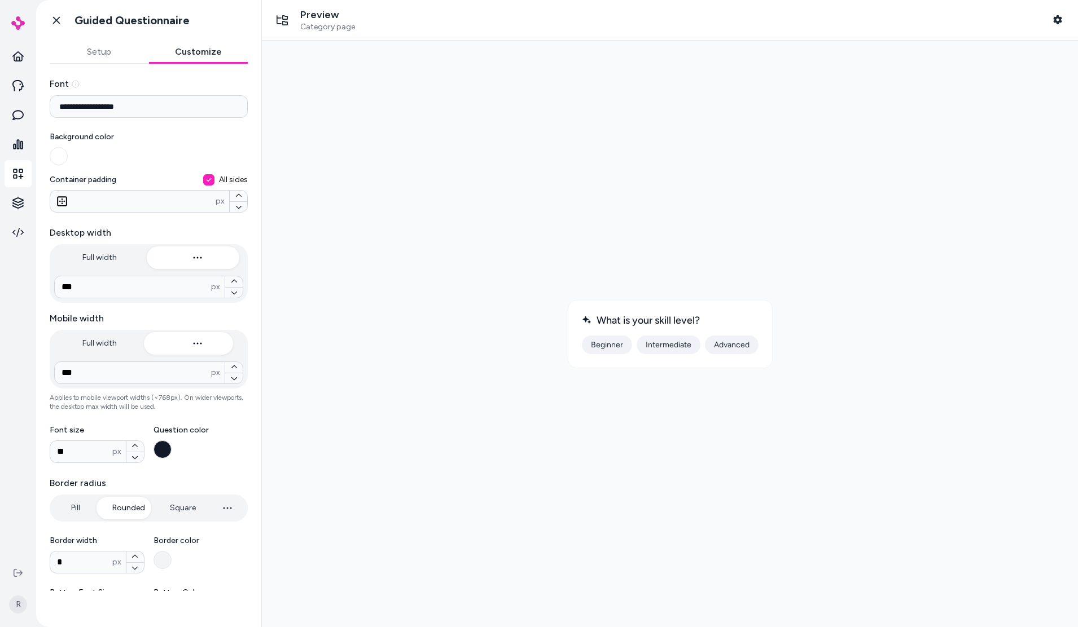
click at [99, 345] on button "Full width" at bounding box center [100, 343] width 96 height 23
click at [184, 337] on button "button" at bounding box center [198, 343] width 96 height 23
click at [109, 350] on button "Full width" at bounding box center [100, 343] width 96 height 23
click at [192, 342] on icon "button" at bounding box center [198, 344] width 14 height 14
click at [96, 345] on button "Full width" at bounding box center [100, 343] width 96 height 23
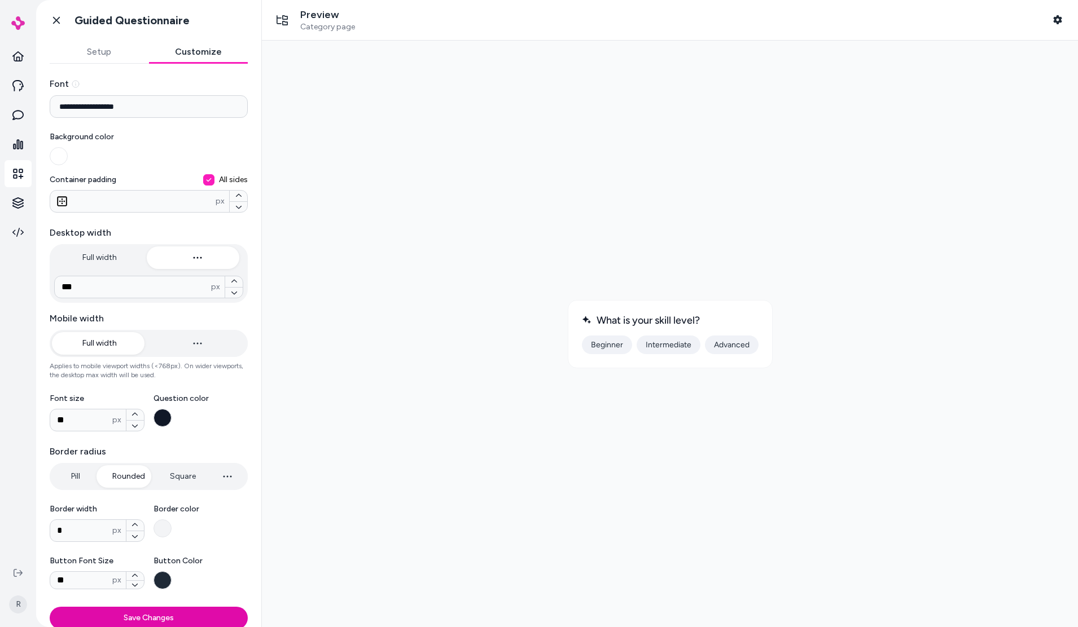
click at [191, 337] on icon "button" at bounding box center [198, 344] width 14 height 14
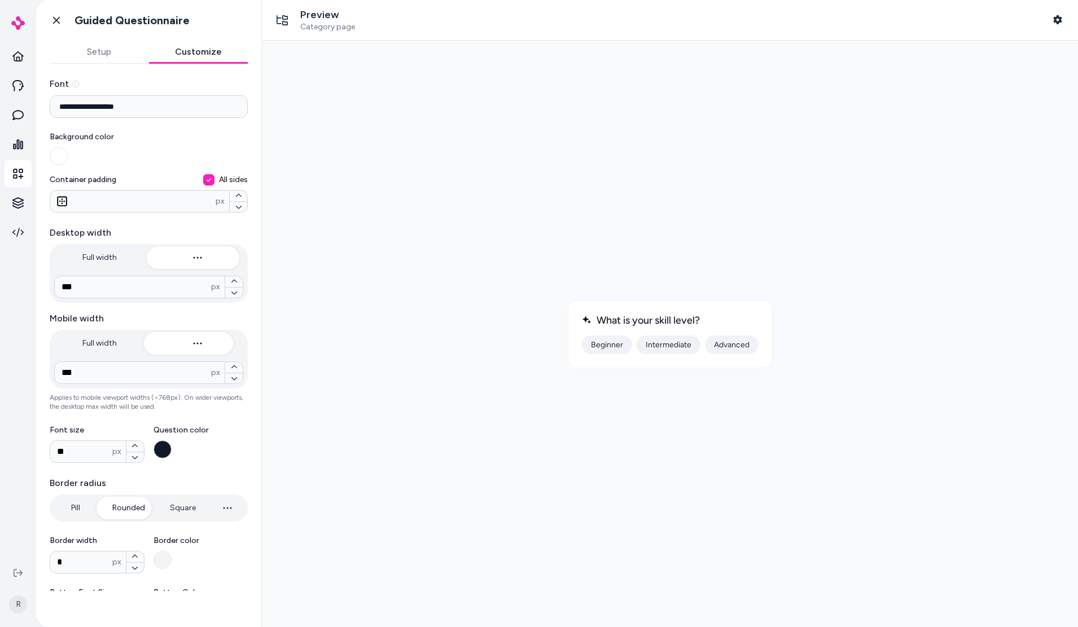
type input "***"
click at [85, 349] on button "Full width" at bounding box center [100, 343] width 96 height 23
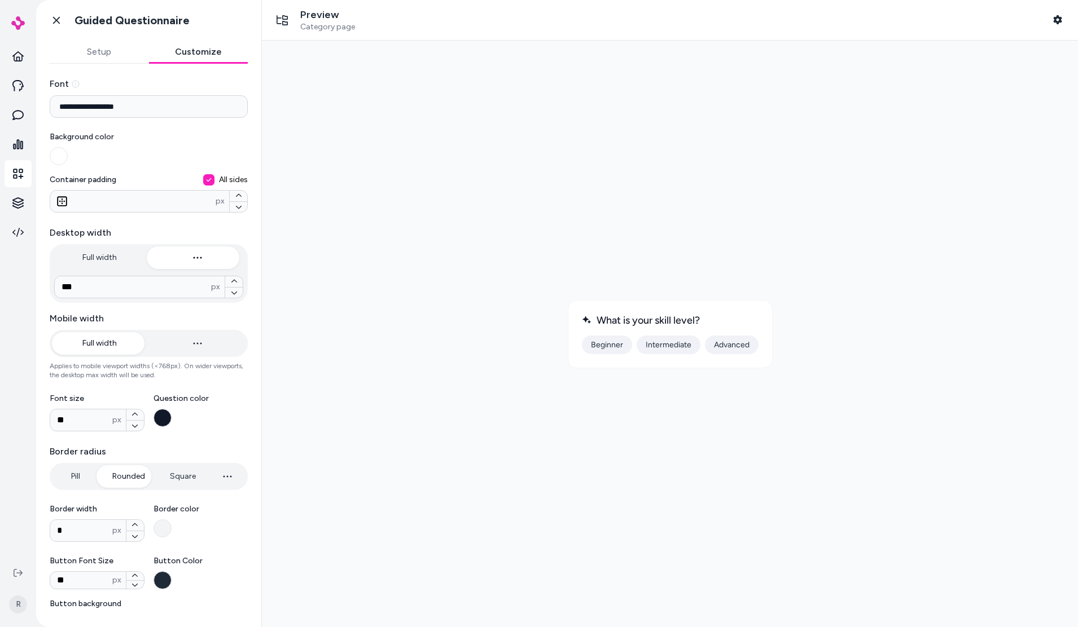
click at [424, 296] on div at bounding box center [670, 334] width 798 height 569
click at [594, 345] on button "Beginner" at bounding box center [607, 345] width 50 height 19
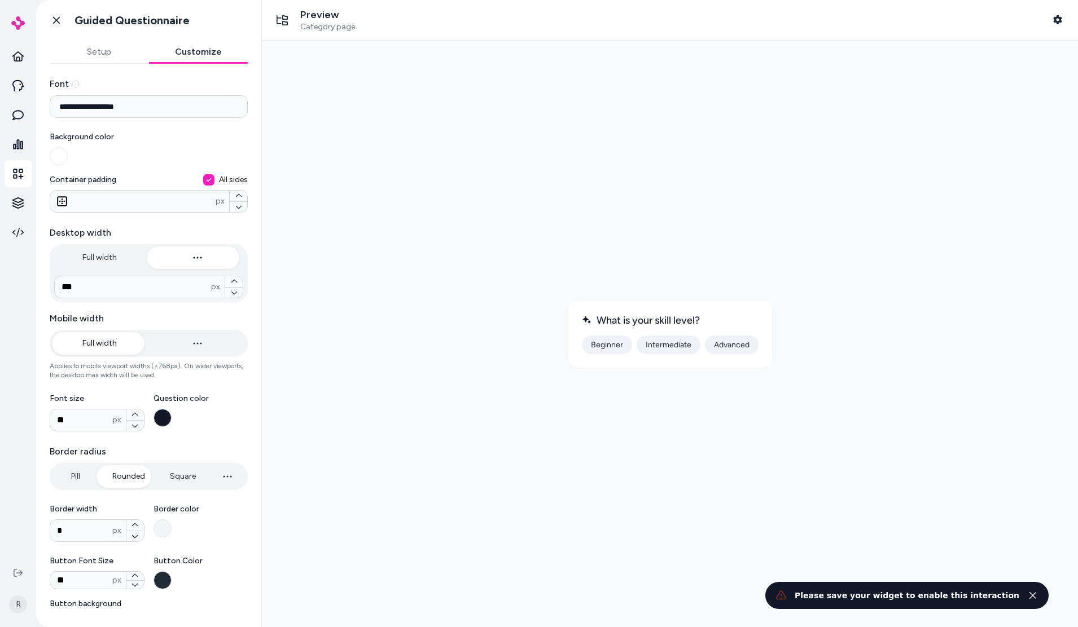
click at [911, 350] on div at bounding box center [670, 334] width 798 height 569
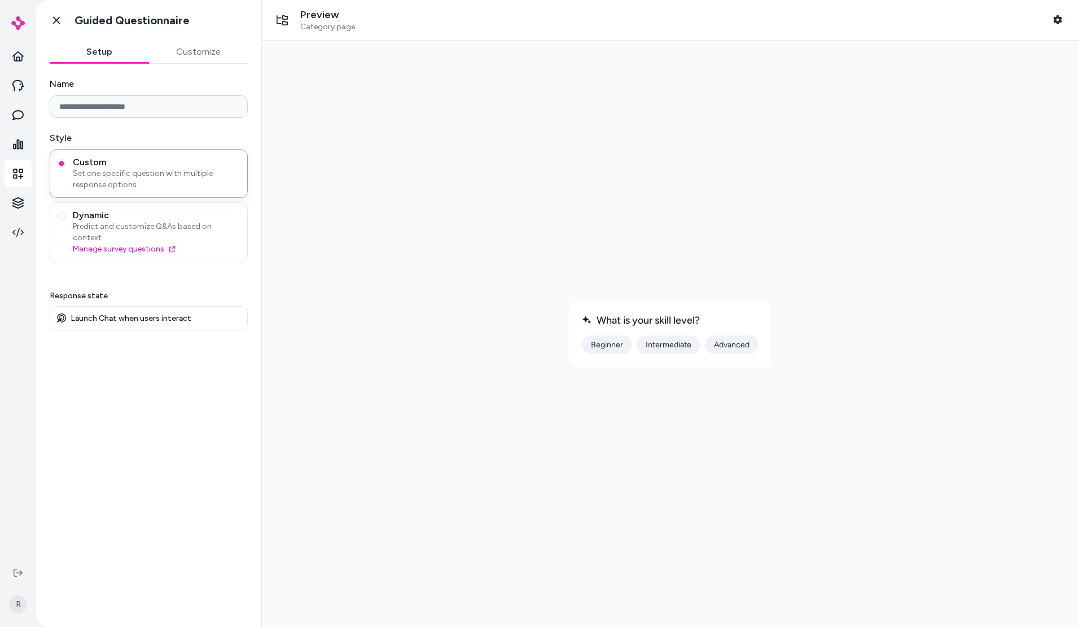
click at [117, 43] on button "Setup" at bounding box center [99, 52] width 99 height 23
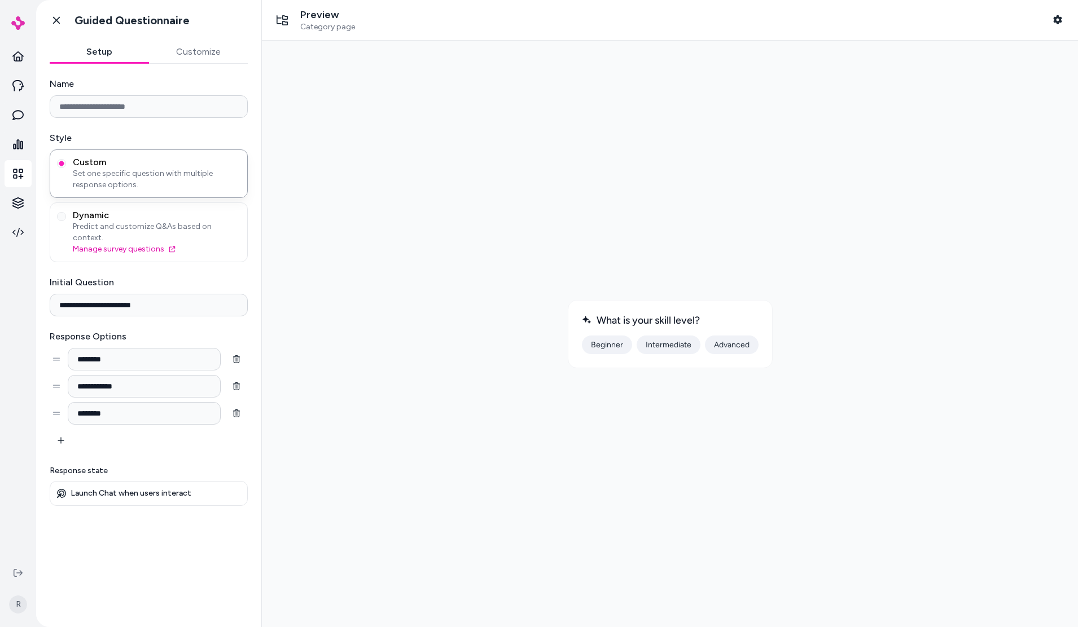
click at [553, 170] on div at bounding box center [670, 334] width 798 height 569
drag, startPoint x: 161, startPoint y: 473, endPoint x: 198, endPoint y: 518, distance: 57.7
click at [197, 517] on div "**********" at bounding box center [148, 339] width 225 height 550
drag, startPoint x: 225, startPoint y: 531, endPoint x: 256, endPoint y: 535, distance: 31.9
click at [230, 531] on div "**********" at bounding box center [148, 339] width 225 height 550
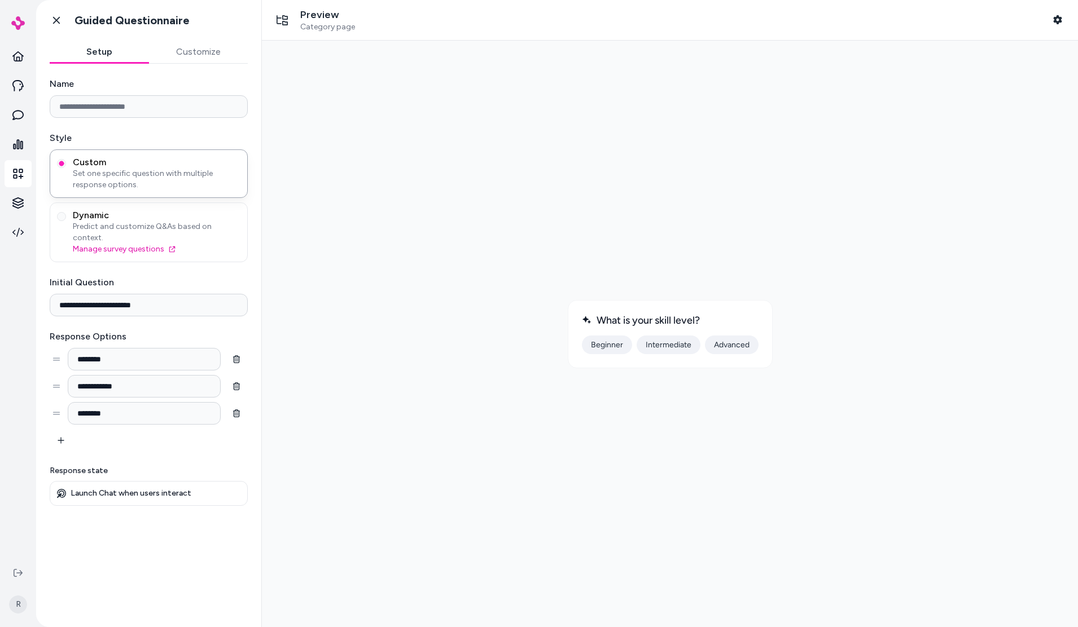
click at [711, 468] on div at bounding box center [670, 334] width 798 height 569
click at [807, 388] on div at bounding box center [670, 334] width 798 height 569
click at [313, 27] on span "Category page" at bounding box center [327, 27] width 55 height 10
click at [313, 28] on span "Category page" at bounding box center [327, 27] width 55 height 10
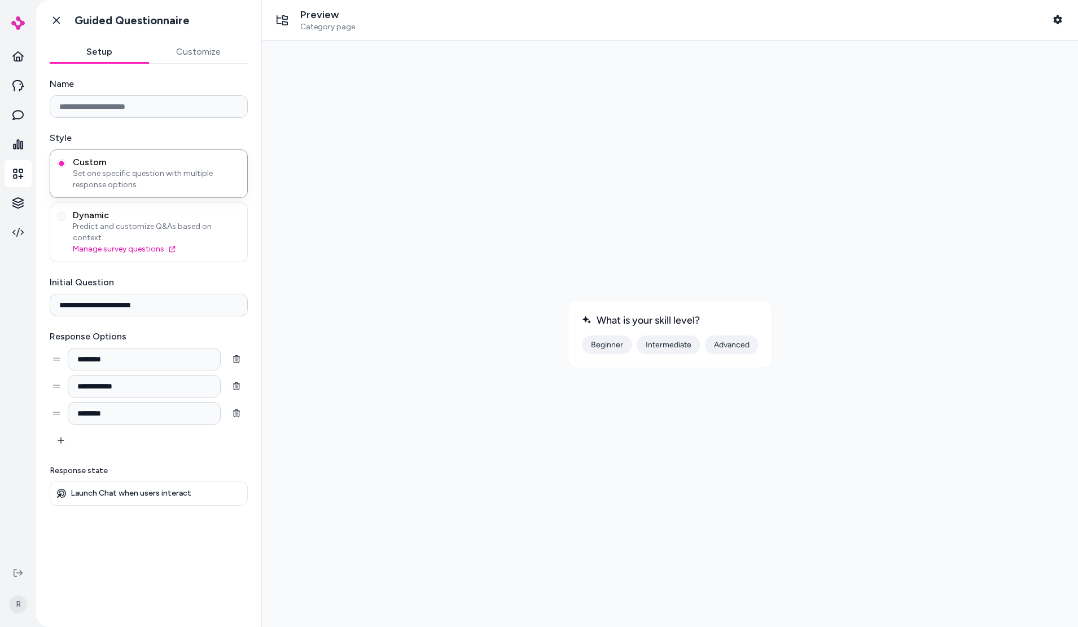
click at [386, 127] on div at bounding box center [670, 334] width 798 height 569
click at [204, 244] on link "Manage survey questions" at bounding box center [157, 249] width 168 height 11
click at [253, 263] on div "**********" at bounding box center [148, 339] width 225 height 550
click at [440, 249] on div at bounding box center [670, 334] width 798 height 569
drag, startPoint x: 407, startPoint y: 480, endPoint x: 310, endPoint y: 382, distance: 137.6
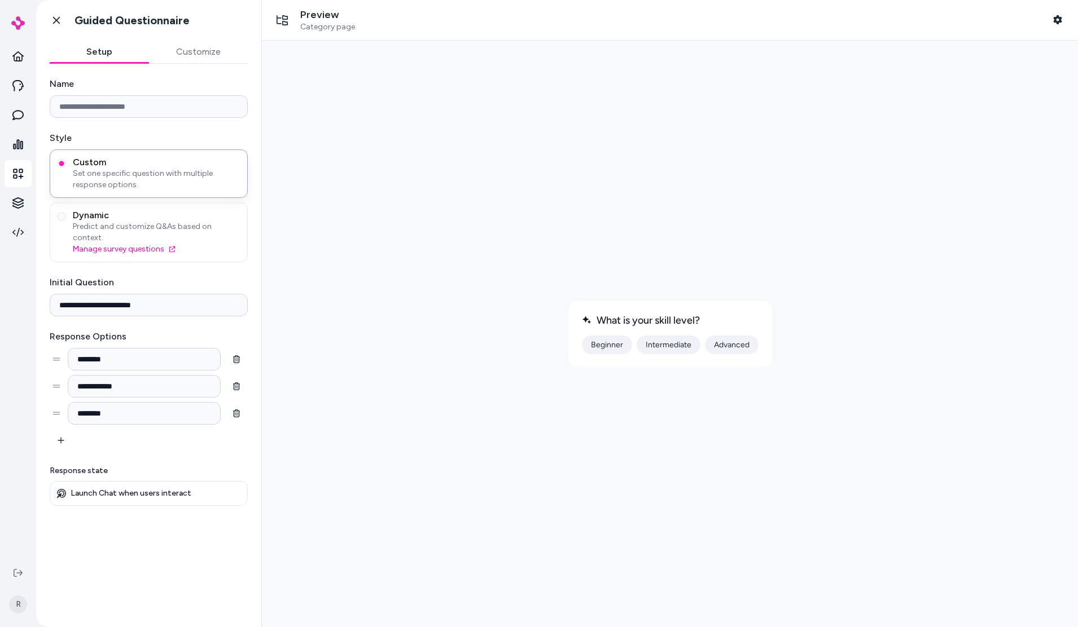
click at [407, 479] on div at bounding box center [670, 334] width 798 height 569
click at [136, 134] on label "Style" at bounding box center [149, 138] width 198 height 14
click at [1074, 162] on div at bounding box center [670, 334] width 816 height 587
click at [61, 20] on link "Go back" at bounding box center [56, 20] width 23 height 23
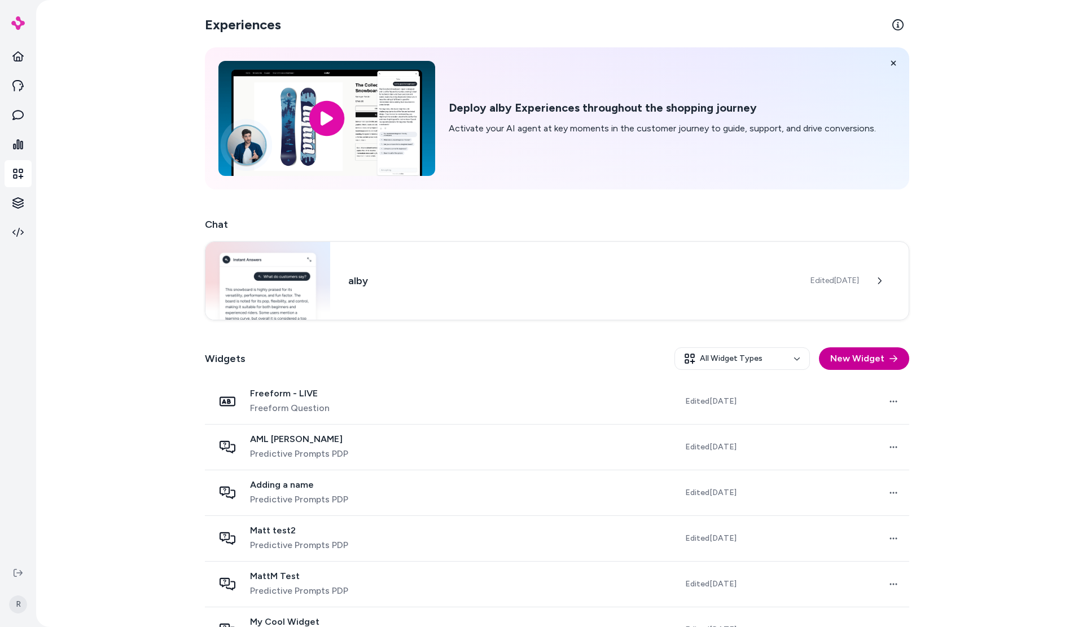
click at [863, 369] on button "New Widget" at bounding box center [864, 359] width 90 height 23
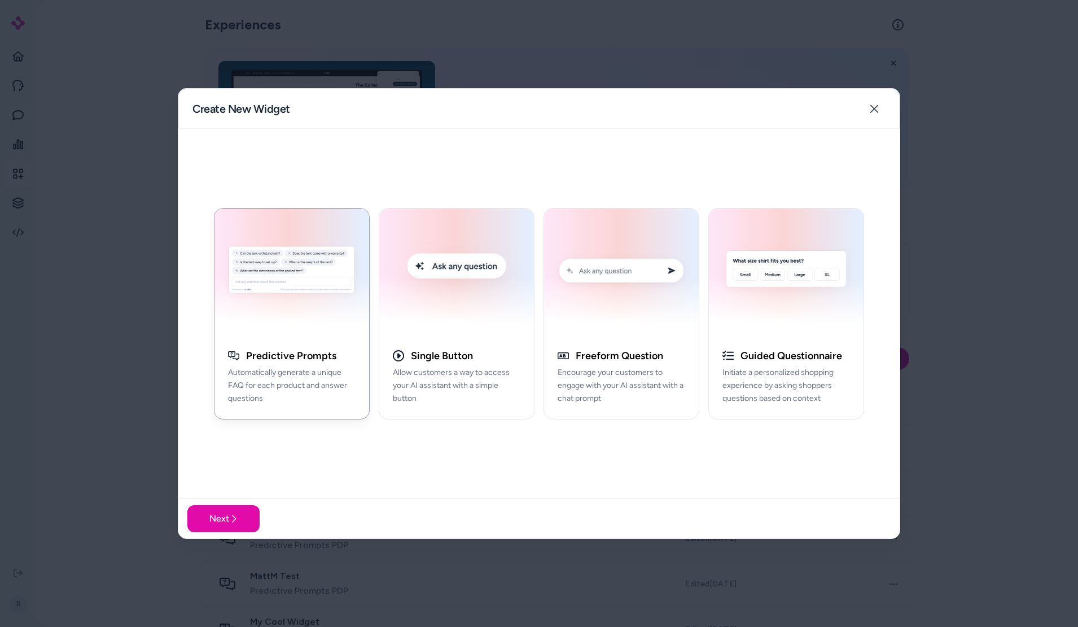
click at [479, 452] on div "Predictive Prompts Automatically generate a unique FAQ for each product and ans…" at bounding box center [538, 313] width 721 height 369
click at [646, 373] on p "Encourage your customers to engage with your AI assistant with a chat prompt" at bounding box center [620, 386] width 127 height 38
click at [244, 509] on button "Next" at bounding box center [223, 518] width 72 height 27
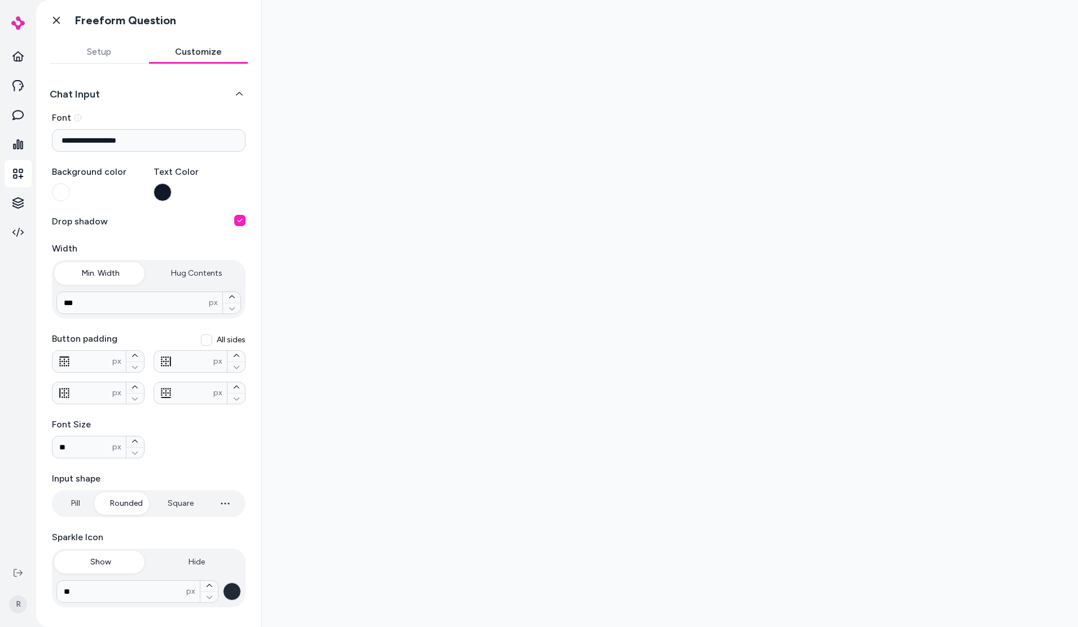
click at [174, 57] on button "Customize" at bounding box center [198, 52] width 99 height 23
click at [236, 220] on button "button" at bounding box center [239, 220] width 11 height 11
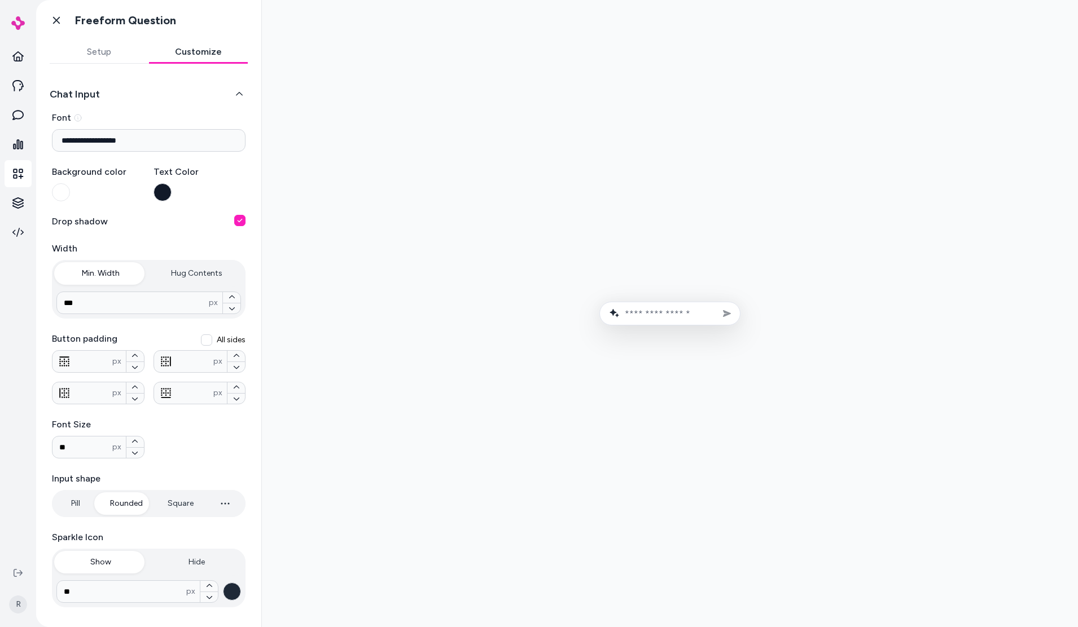
click at [236, 220] on button "button" at bounding box center [239, 220] width 11 height 11
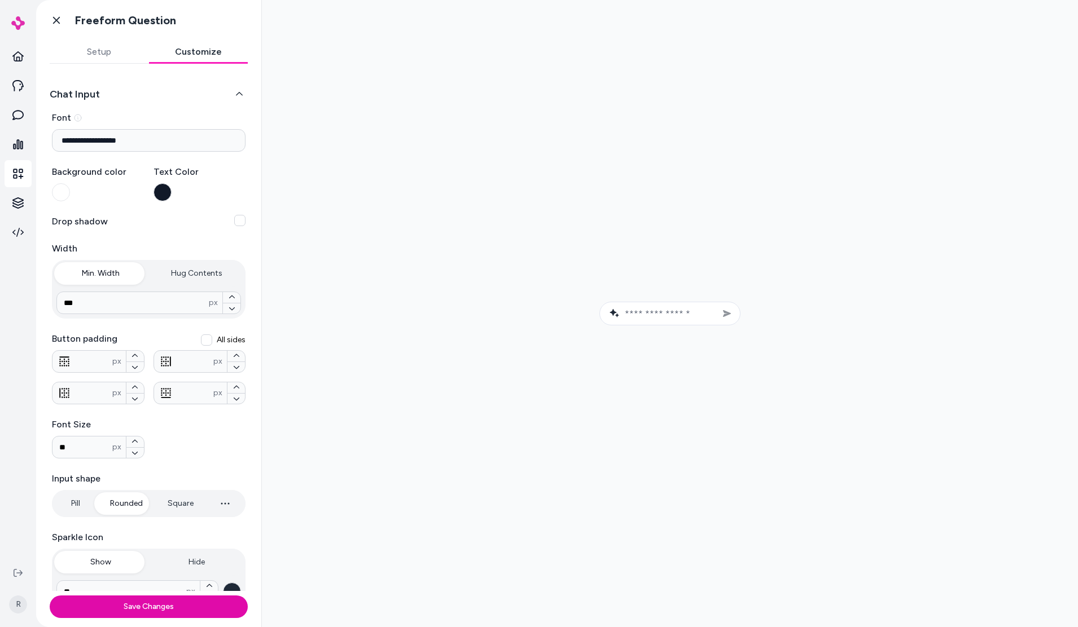
type button "on"
click at [459, 250] on div at bounding box center [670, 313] width 798 height 609
click at [46, 19] on link "Go back" at bounding box center [56, 20] width 23 height 23
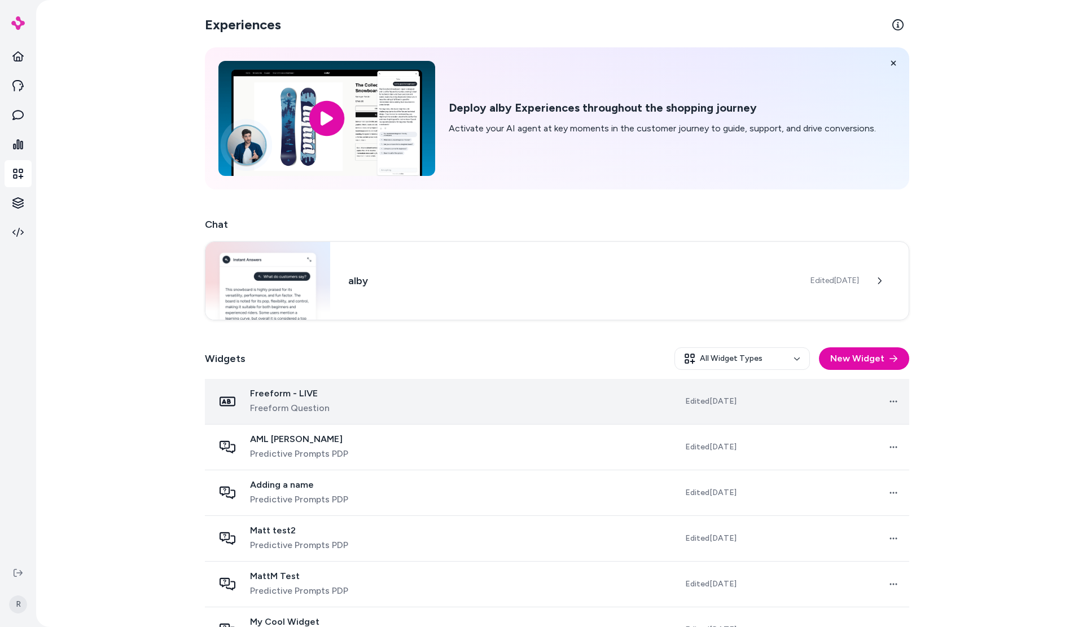
click at [326, 401] on div "Freeform - LIVE Freeform Question" at bounding box center [326, 401] width 225 height 27
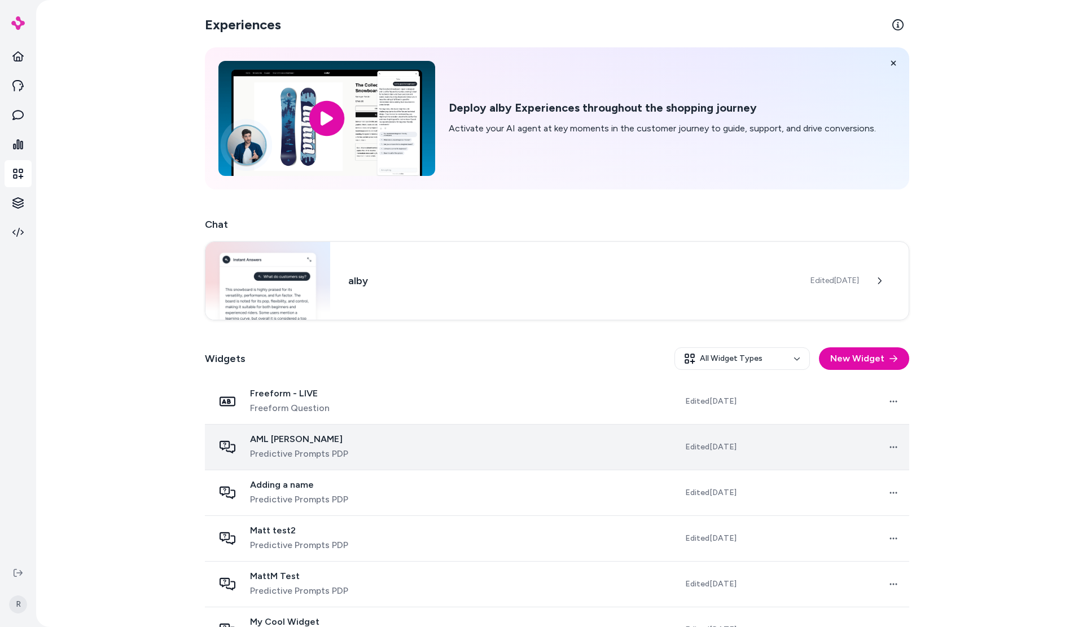
click at [386, 450] on div "AML testa Predictive Prompts PDP" at bounding box center [326, 447] width 225 height 27
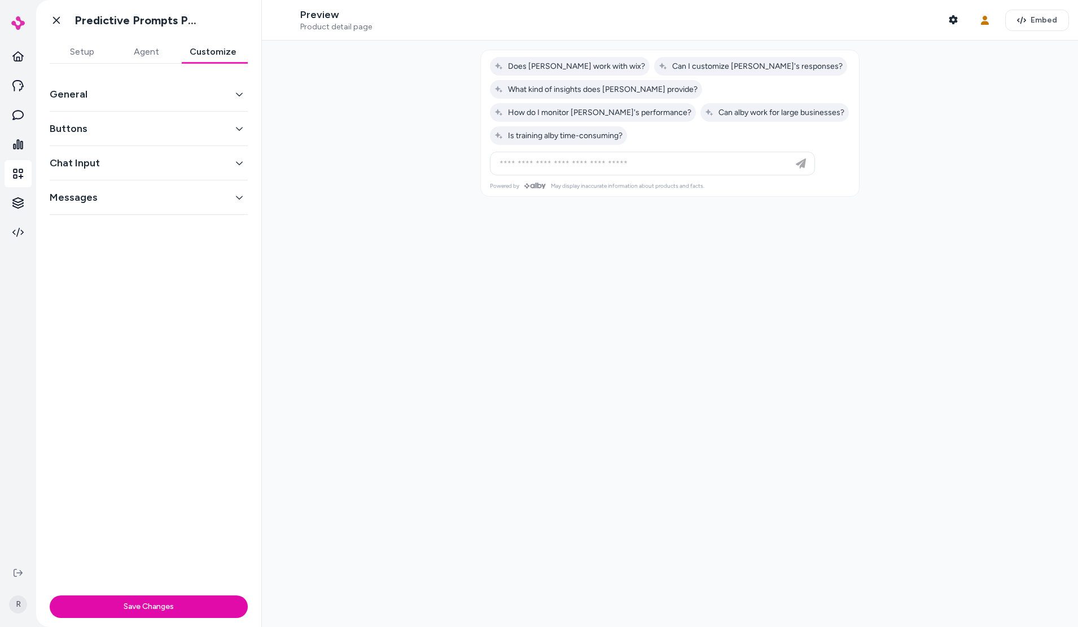
click at [239, 52] on button "Customize" at bounding box center [212, 52] width 69 height 23
click at [103, 98] on button "General" at bounding box center [149, 94] width 198 height 16
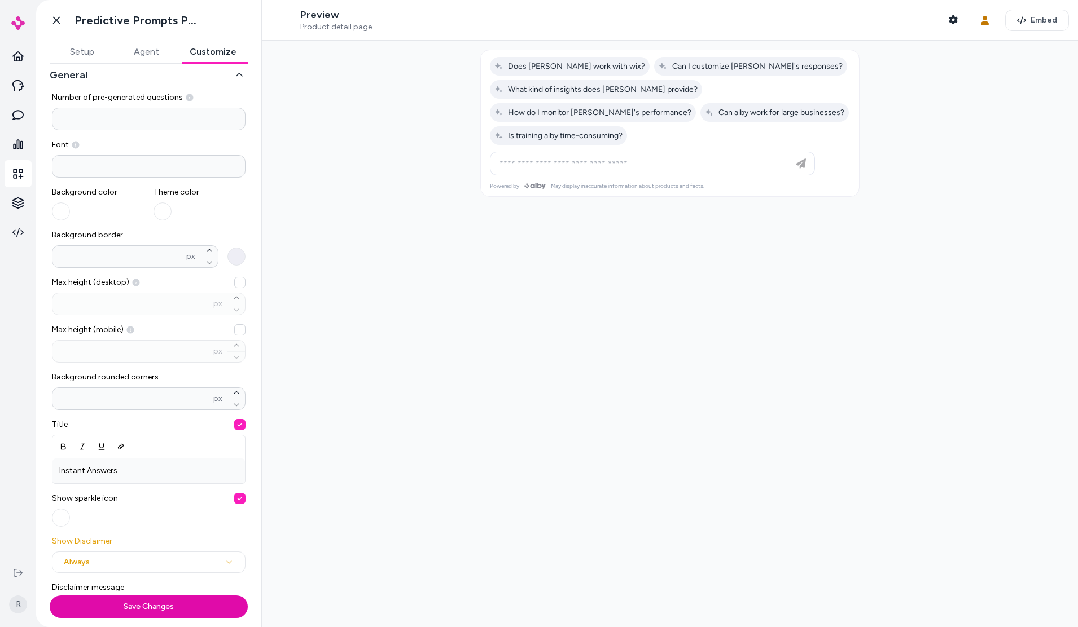
scroll to position [182, 0]
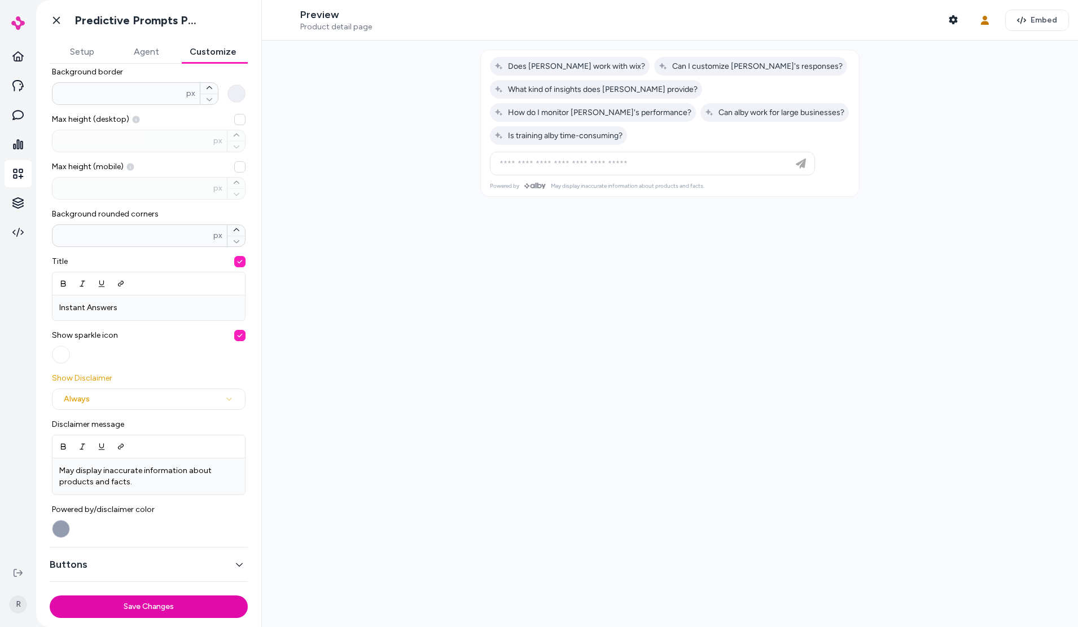
click at [98, 336] on span "Show sparkle icon" at bounding box center [149, 335] width 194 height 11
click at [109, 334] on span "Show sparkle icon" at bounding box center [149, 335] width 194 height 11
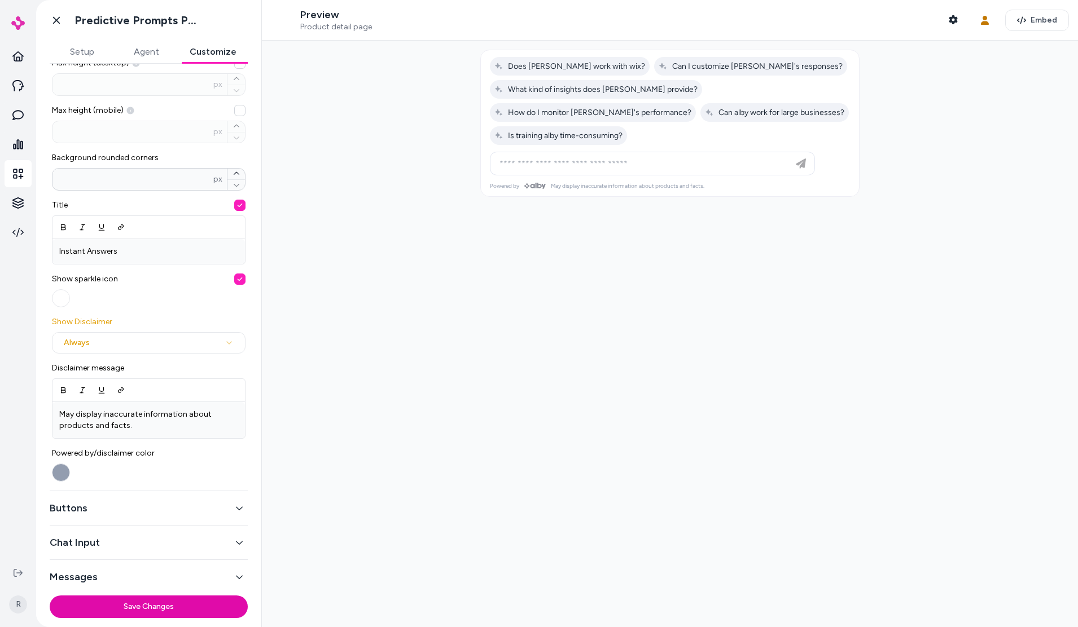
scroll to position [242, 0]
click at [130, 502] on button "Buttons" at bounding box center [149, 505] width 198 height 16
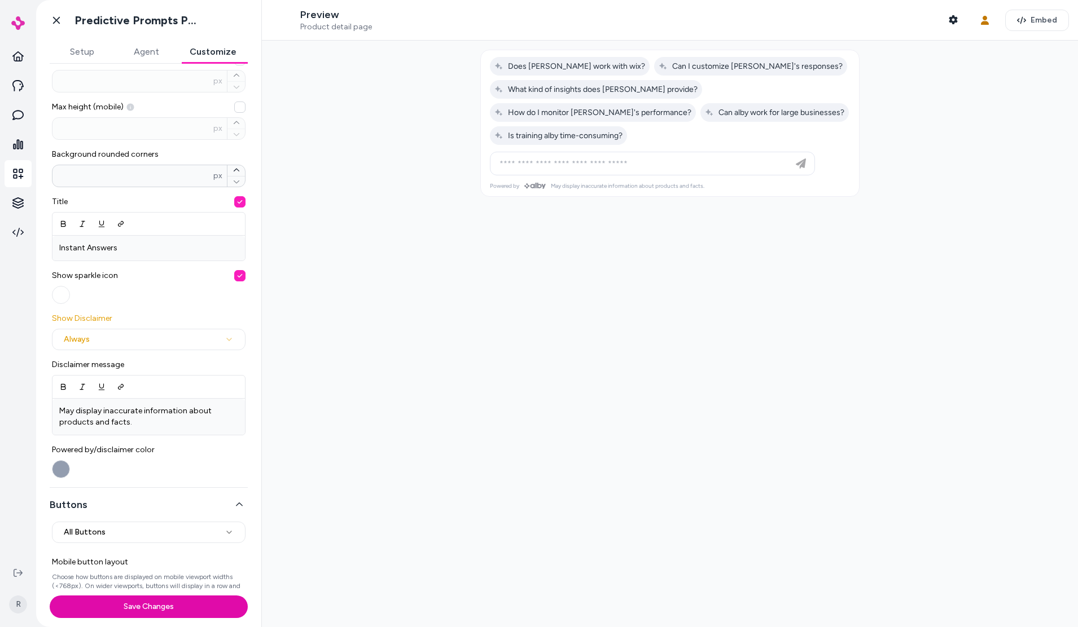
scroll to position [0, 0]
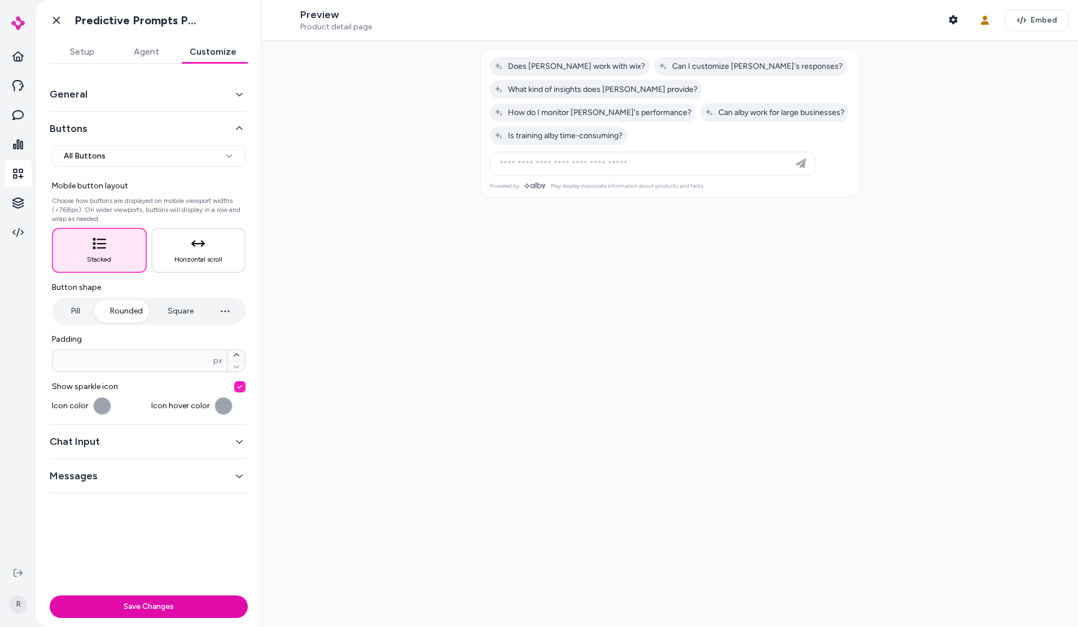
click at [101, 430] on div "Chat Input" at bounding box center [149, 442] width 198 height 34
click at [101, 439] on button "Chat Input" at bounding box center [149, 442] width 198 height 16
